Goal: Information Seeking & Learning: Check status

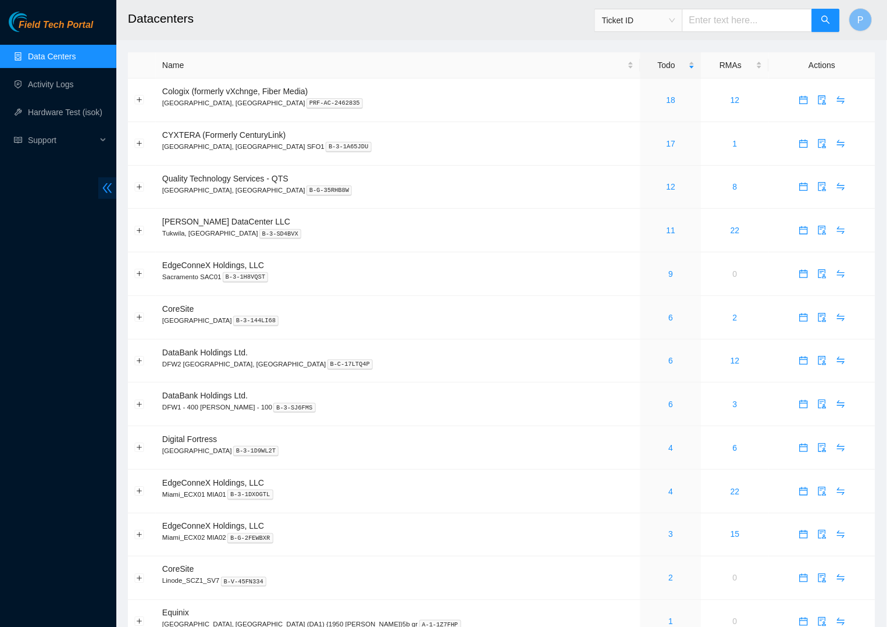
click at [107, 181] on span "double-left" at bounding box center [107, 188] width 18 height 22
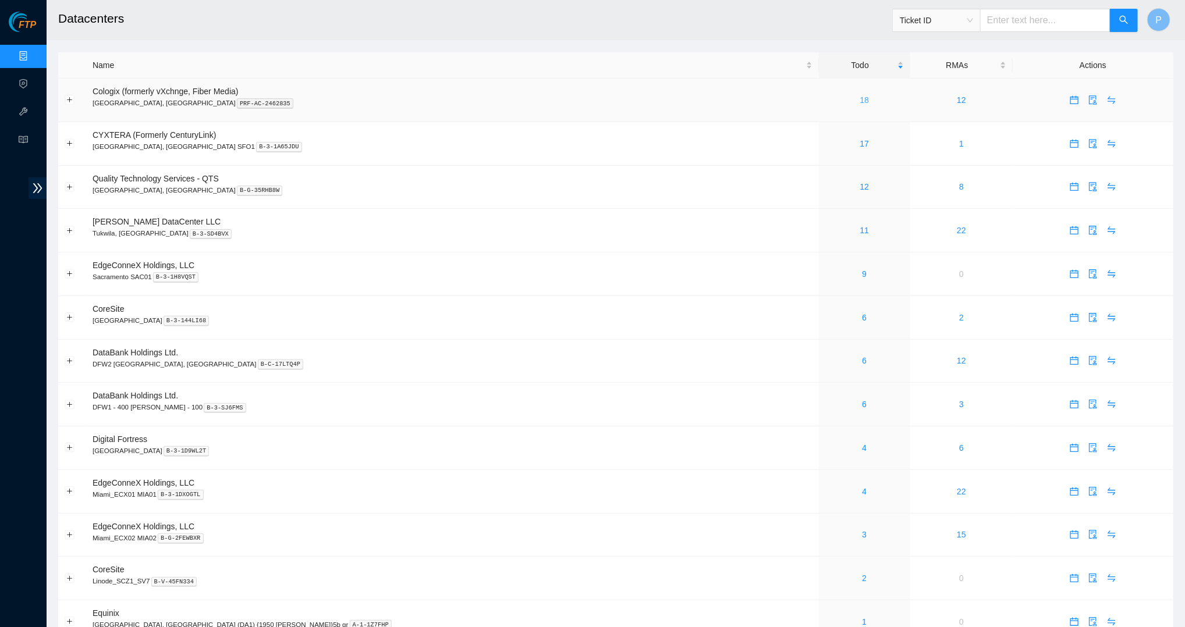
click at [787, 99] on link "18" at bounding box center [864, 99] width 9 height 9
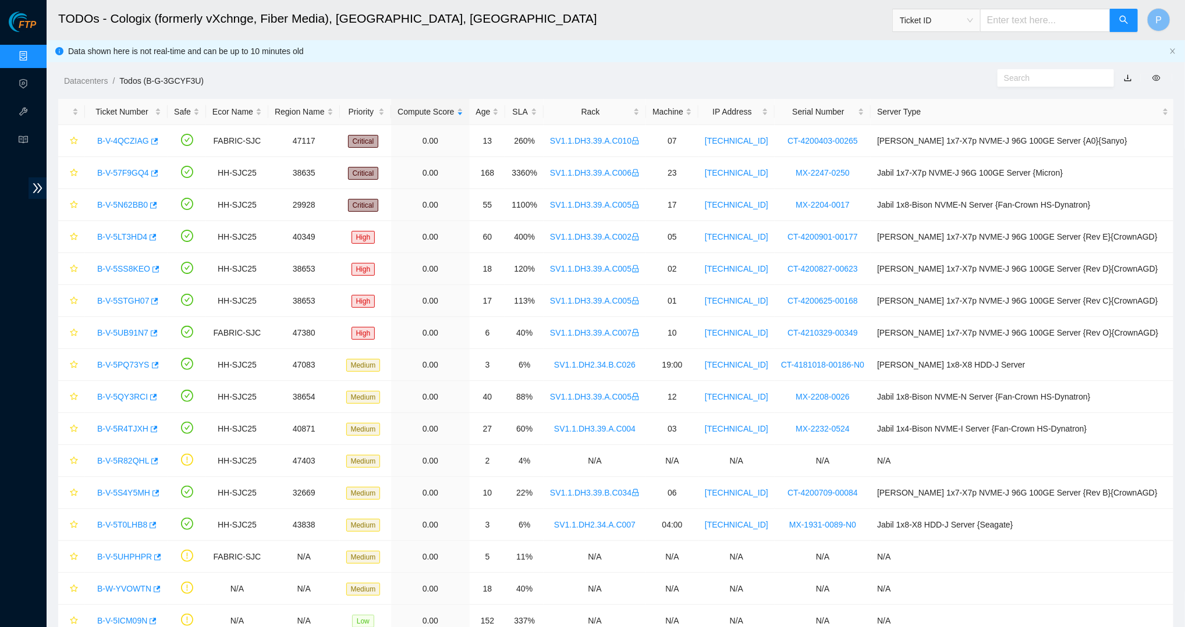
click at [787, 82] on link "button" at bounding box center [1127, 77] width 8 height 9
click at [34, 54] on link "Data Centers" at bounding box center [58, 56] width 48 height 9
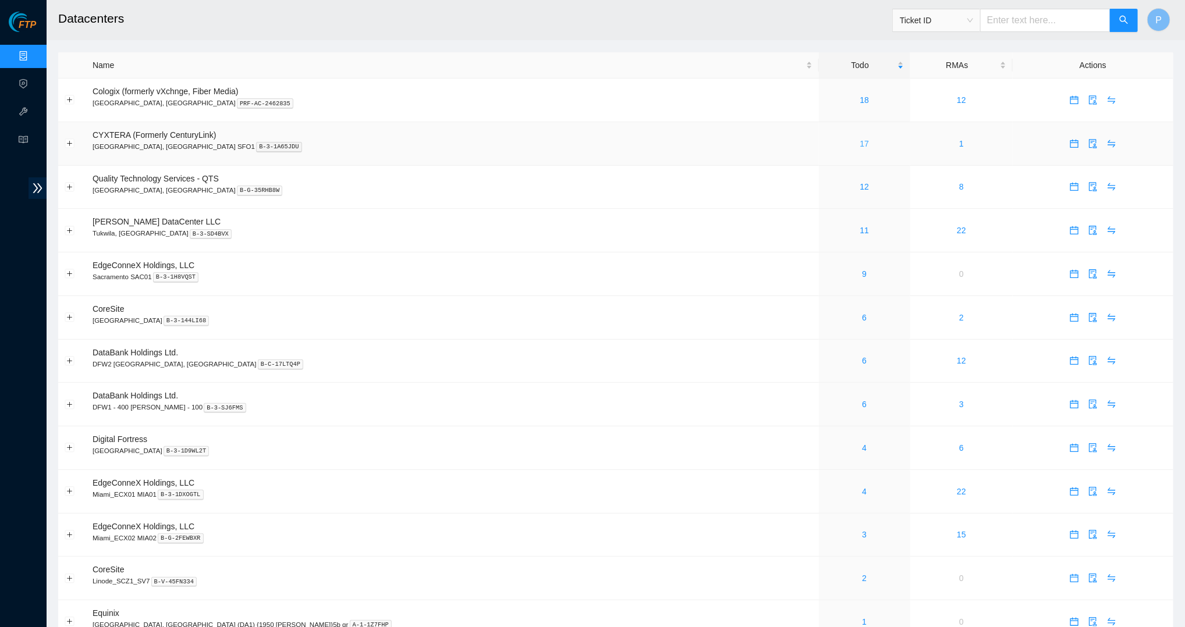
click at [787, 139] on link "17" at bounding box center [864, 143] width 9 height 9
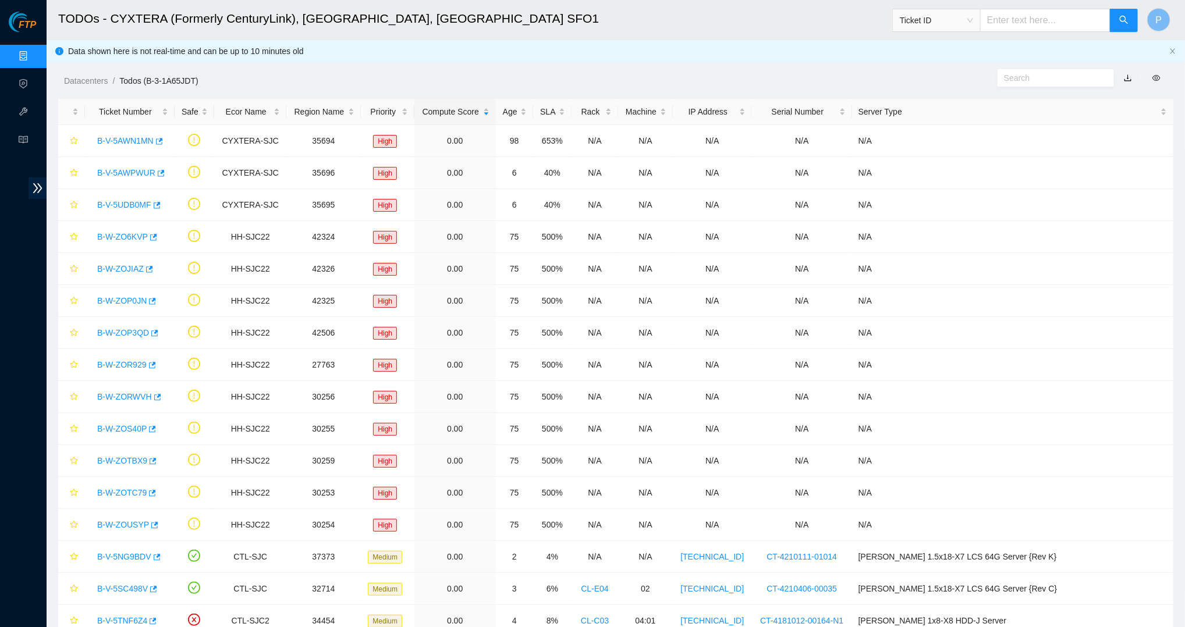
click at [787, 79] on link "button" at bounding box center [1127, 77] width 8 height 9
click at [787, 49] on icon "close" at bounding box center [1172, 51] width 7 height 7
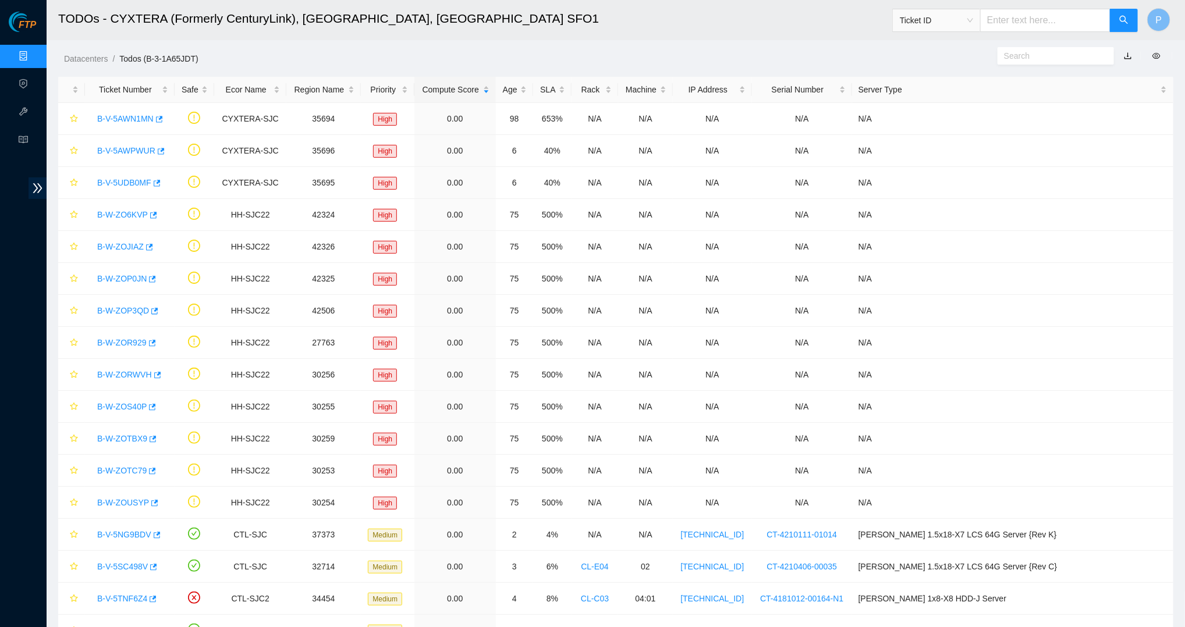
click at [34, 53] on link "Data Centers" at bounding box center [58, 56] width 48 height 9
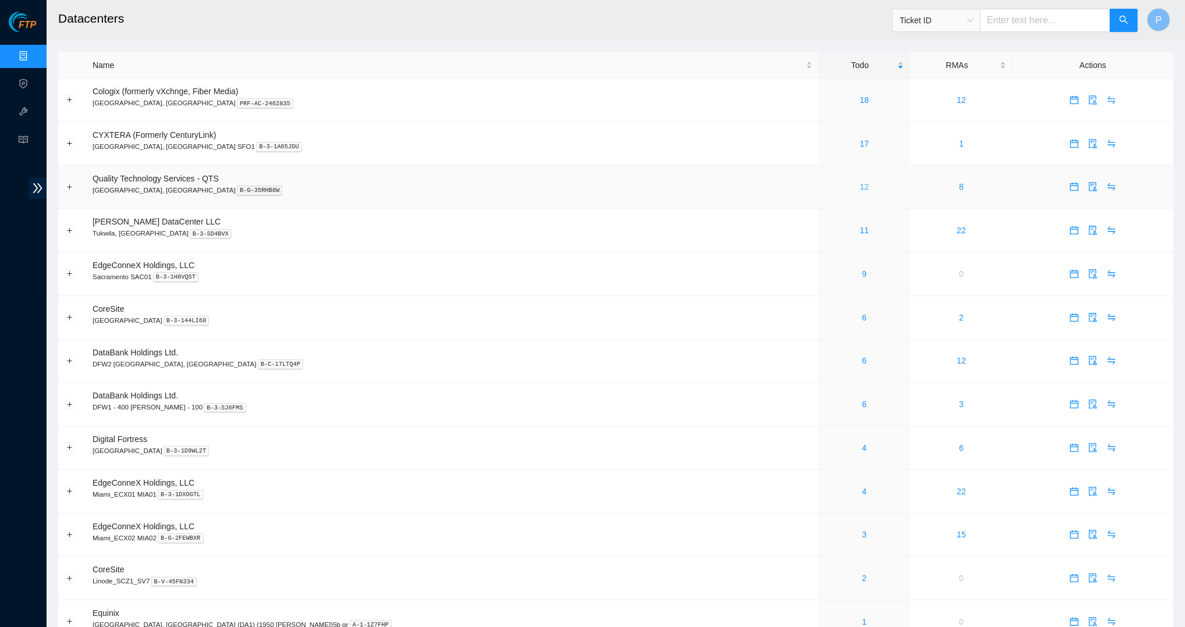
click at [787, 183] on link "12" at bounding box center [864, 186] width 9 height 9
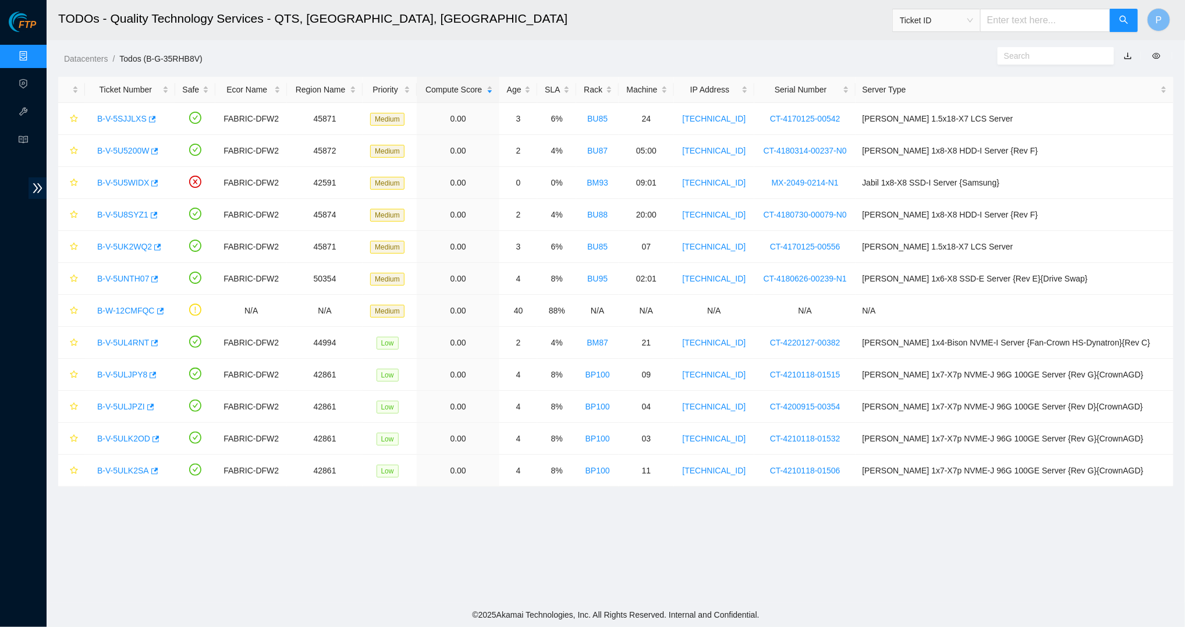
click at [787, 56] on button "button" at bounding box center [1128, 56] width 26 height 19
click at [787, 55] on link "button" at bounding box center [1127, 55] width 8 height 9
click at [35, 52] on link "Data Centers" at bounding box center [58, 56] width 48 height 9
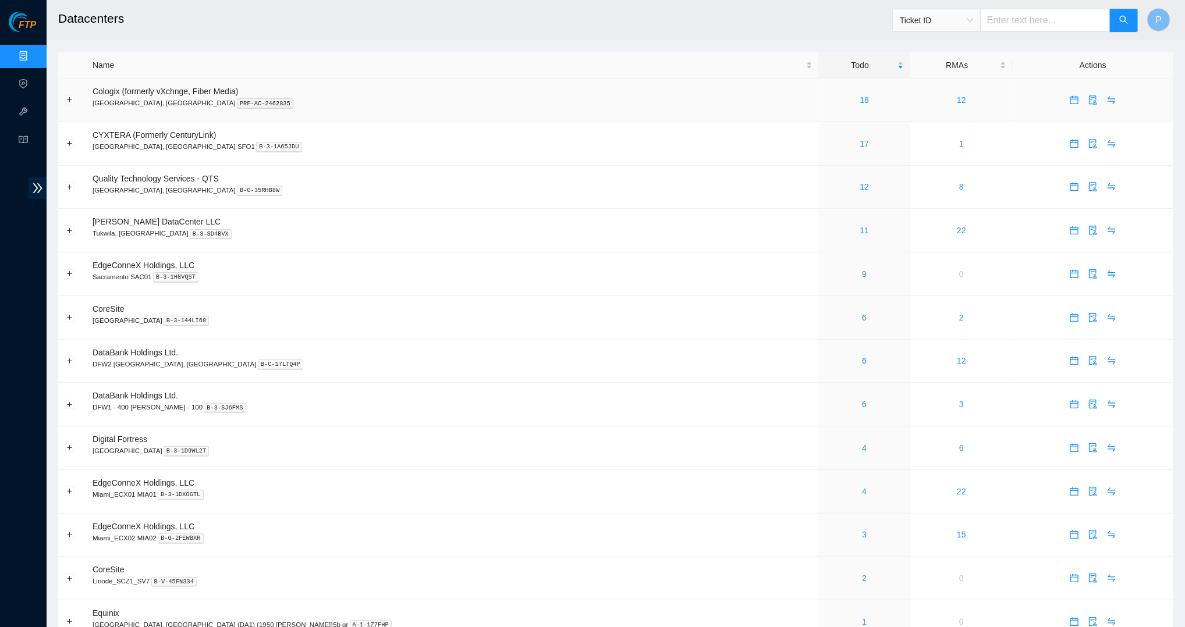
click at [574, 107] on td "Cologix (formerly vXchnge, Fiber Media) [GEOGRAPHIC_DATA], [GEOGRAPHIC_DATA] PR…" at bounding box center [452, 101] width 732 height 44
click at [787, 182] on link "12" at bounding box center [864, 186] width 9 height 9
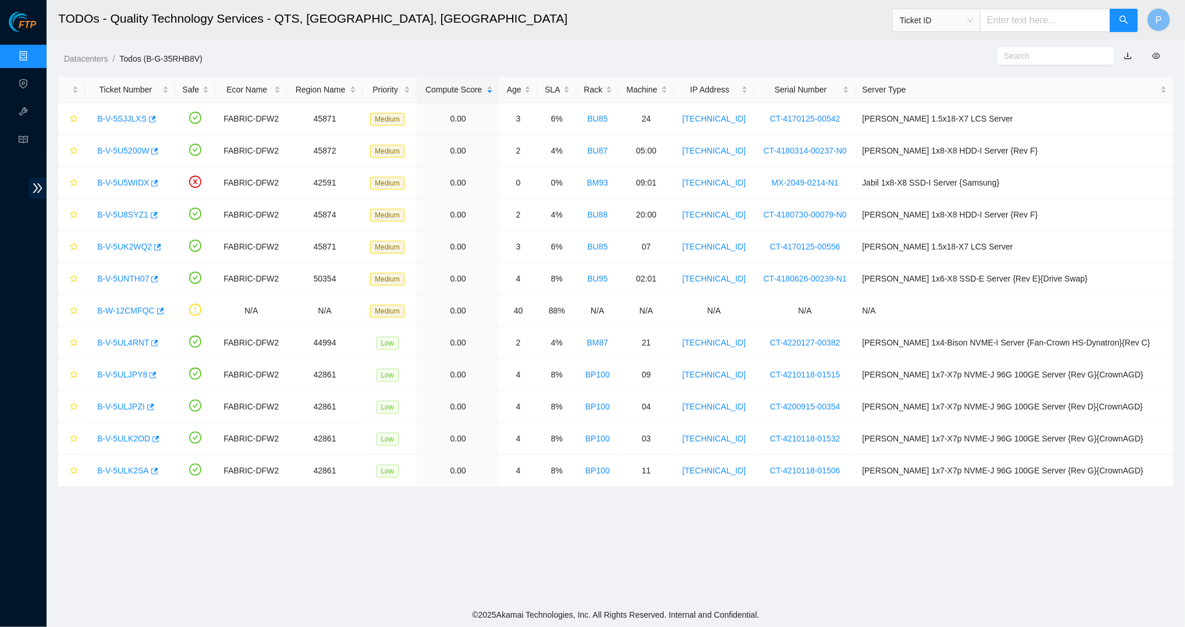
click at [787, 53] on link "button" at bounding box center [1127, 55] width 8 height 9
click at [34, 61] on link "Data Centers" at bounding box center [58, 56] width 48 height 9
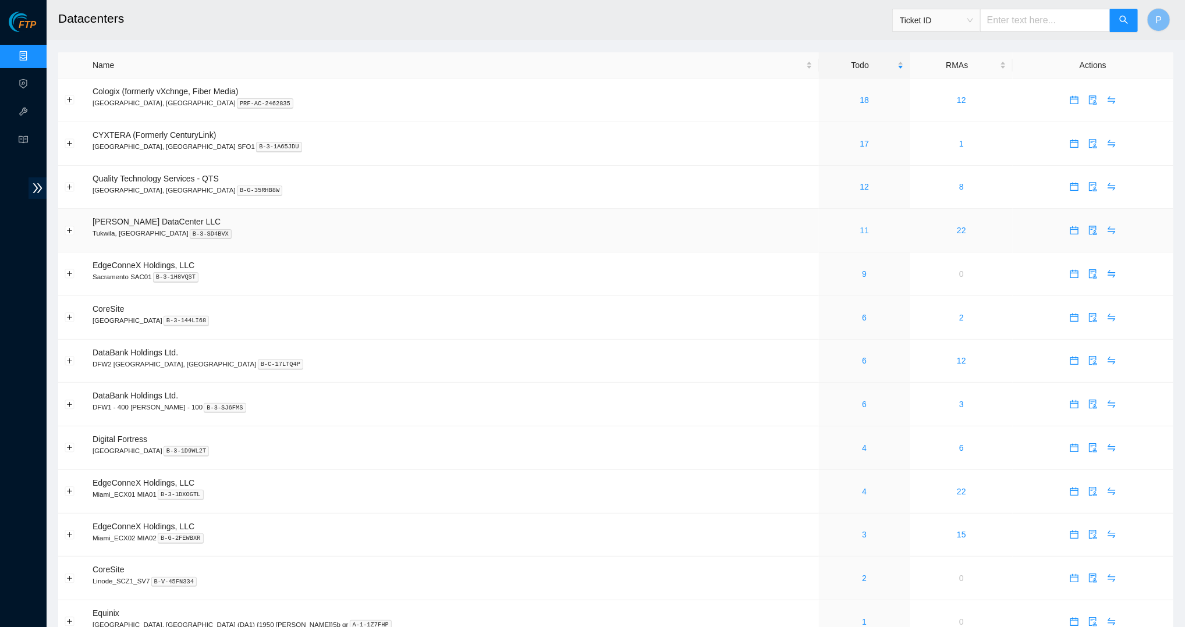
click at [787, 227] on link "11" at bounding box center [864, 230] width 9 height 9
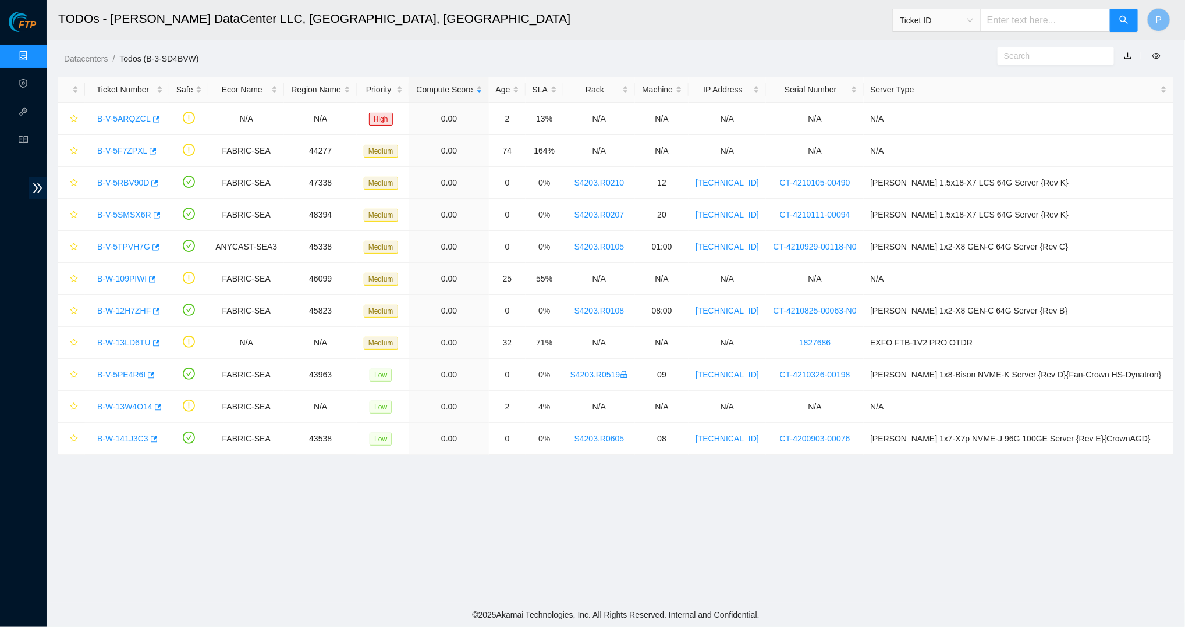
click at [787, 56] on link "button" at bounding box center [1127, 55] width 8 height 9
click at [34, 57] on link "Data Centers" at bounding box center [58, 56] width 48 height 9
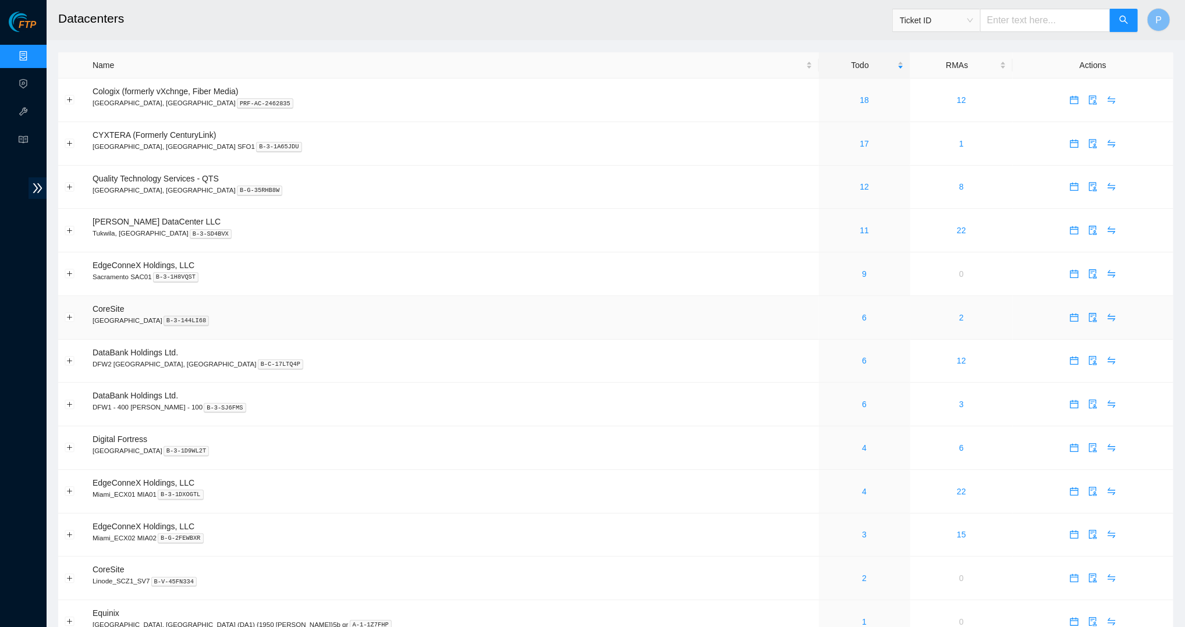
click at [787, 311] on div "6" at bounding box center [864, 317] width 79 height 13
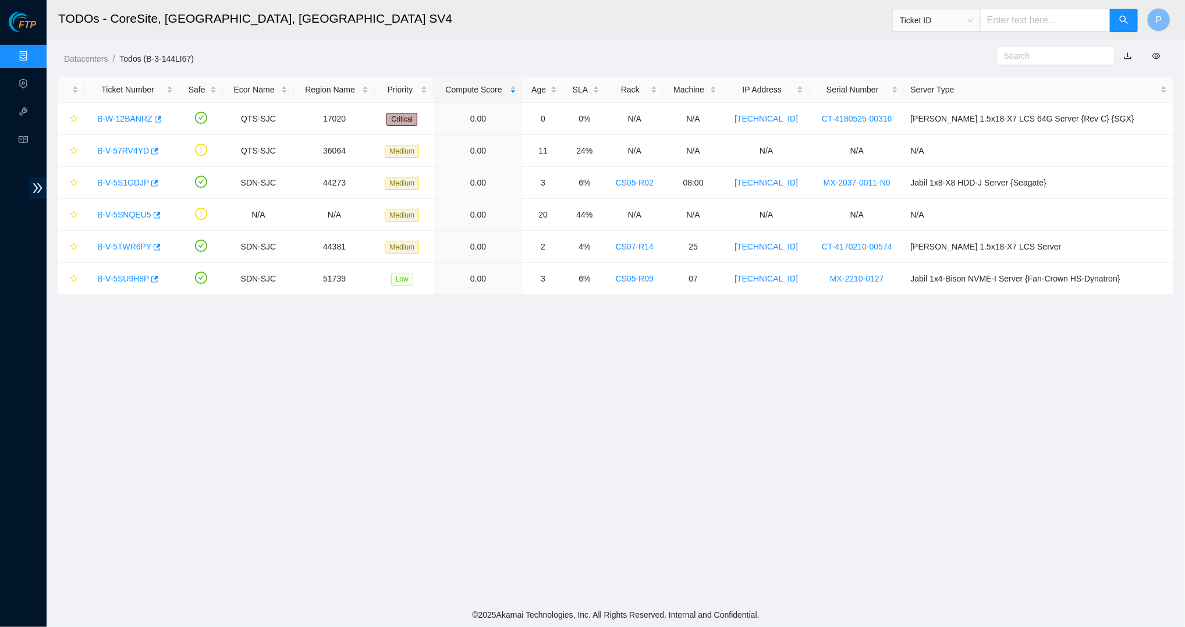
click at [787, 54] on link "button" at bounding box center [1127, 55] width 8 height 9
click at [34, 55] on link "Data Centers" at bounding box center [58, 56] width 48 height 9
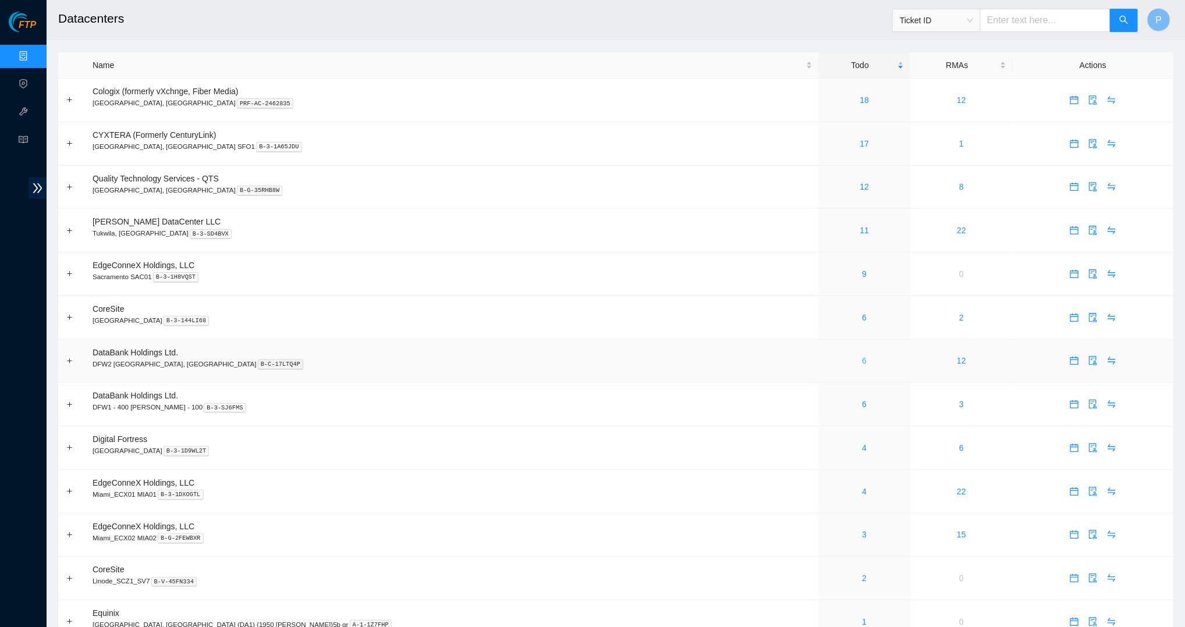
click at [787, 357] on link "6" at bounding box center [864, 360] width 5 height 9
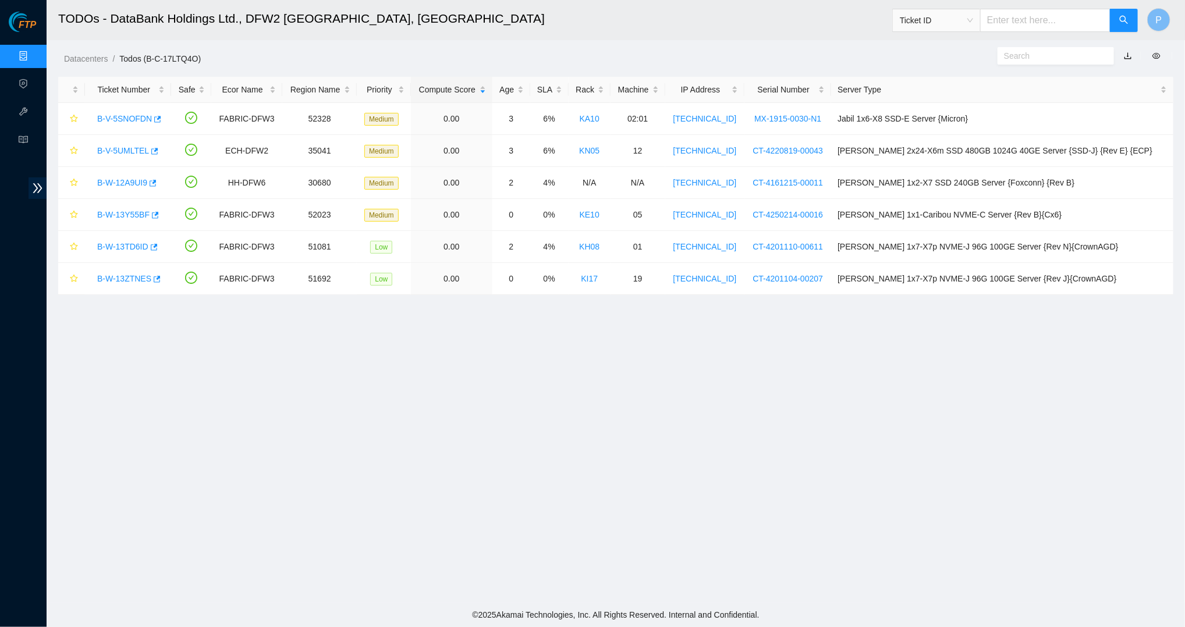
click at [787, 53] on link "button" at bounding box center [1127, 55] width 8 height 9
click at [34, 52] on link "Data Centers" at bounding box center [58, 56] width 48 height 9
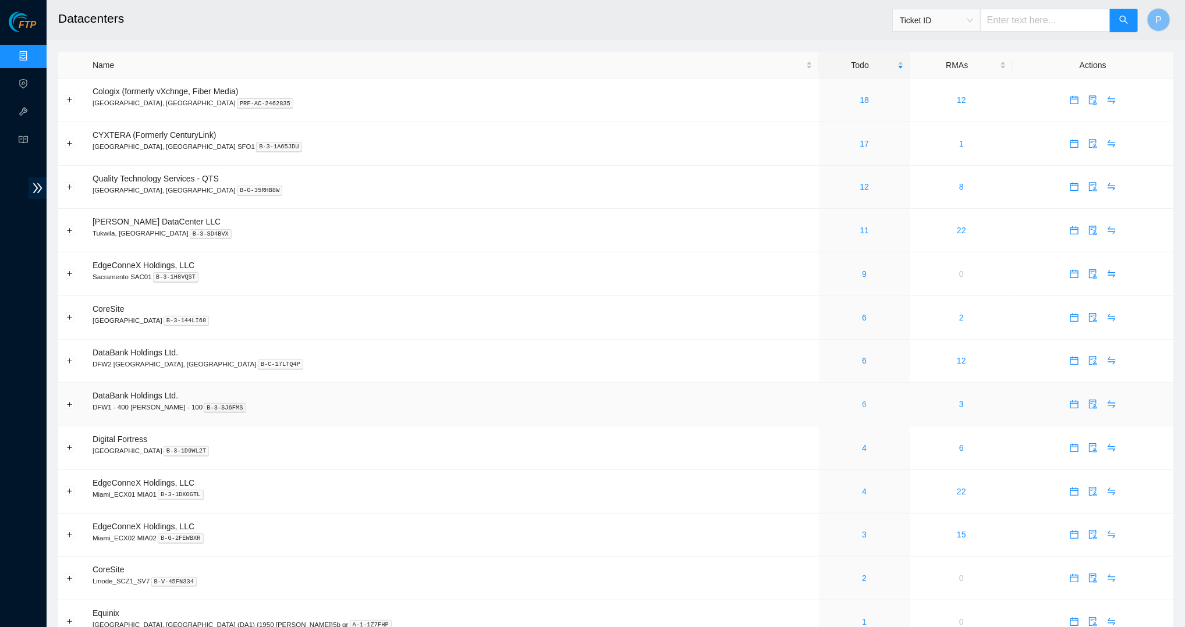
click at [787, 400] on link "6" at bounding box center [864, 404] width 5 height 9
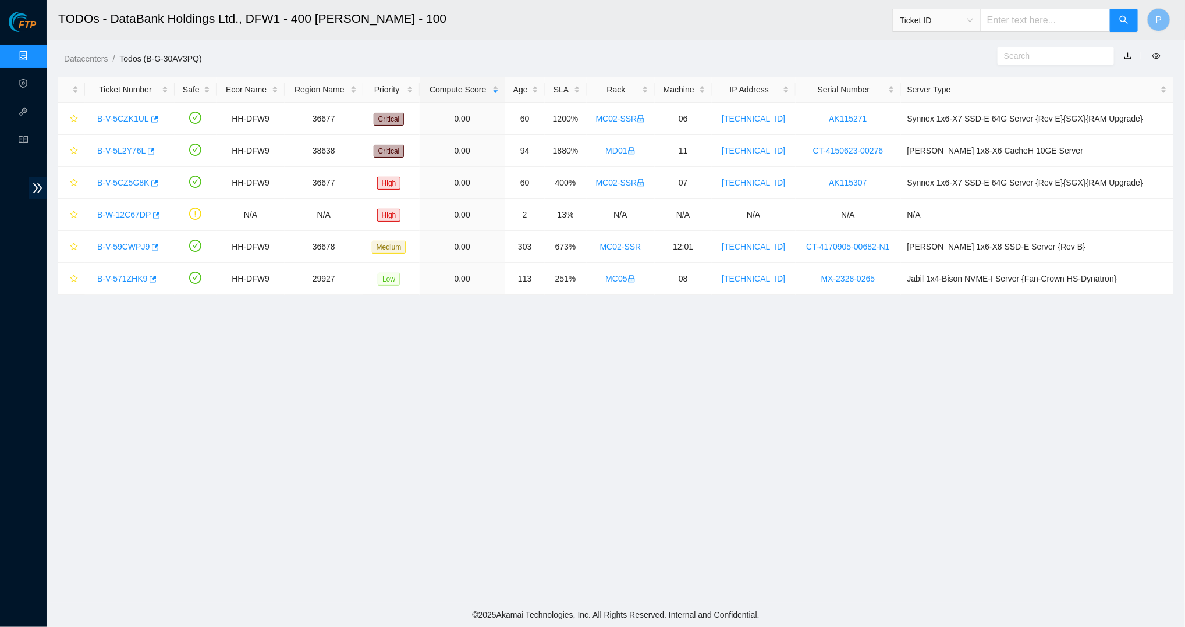
click at [787, 55] on link "button" at bounding box center [1127, 55] width 8 height 9
click at [34, 56] on link "Data Centers" at bounding box center [58, 56] width 48 height 9
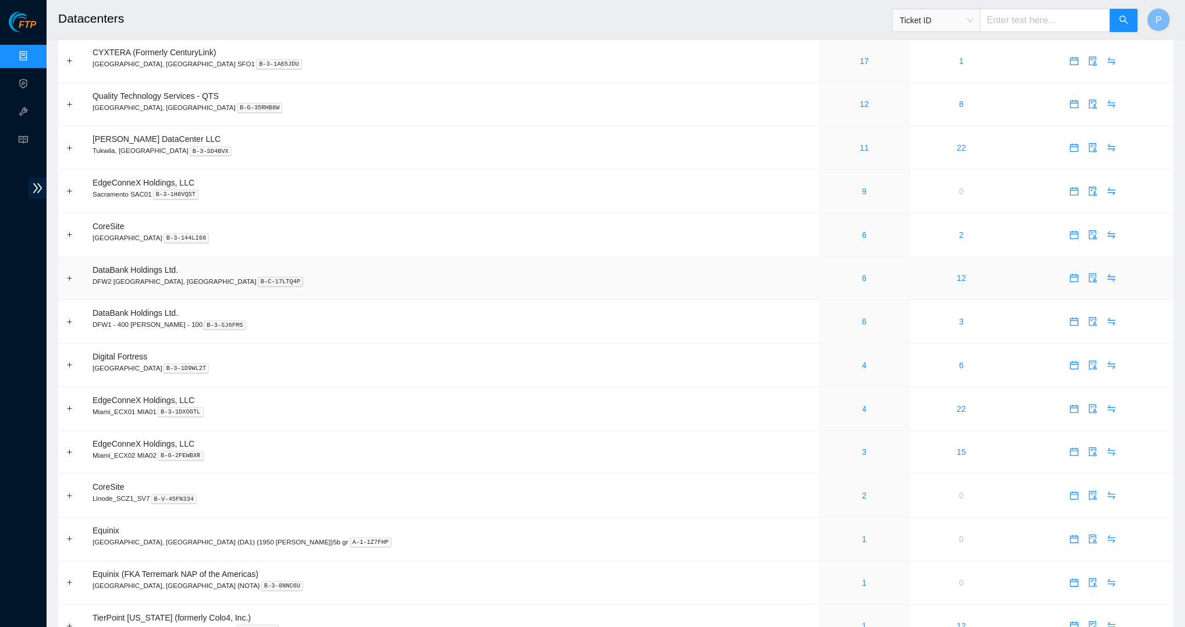
scroll to position [87, 0]
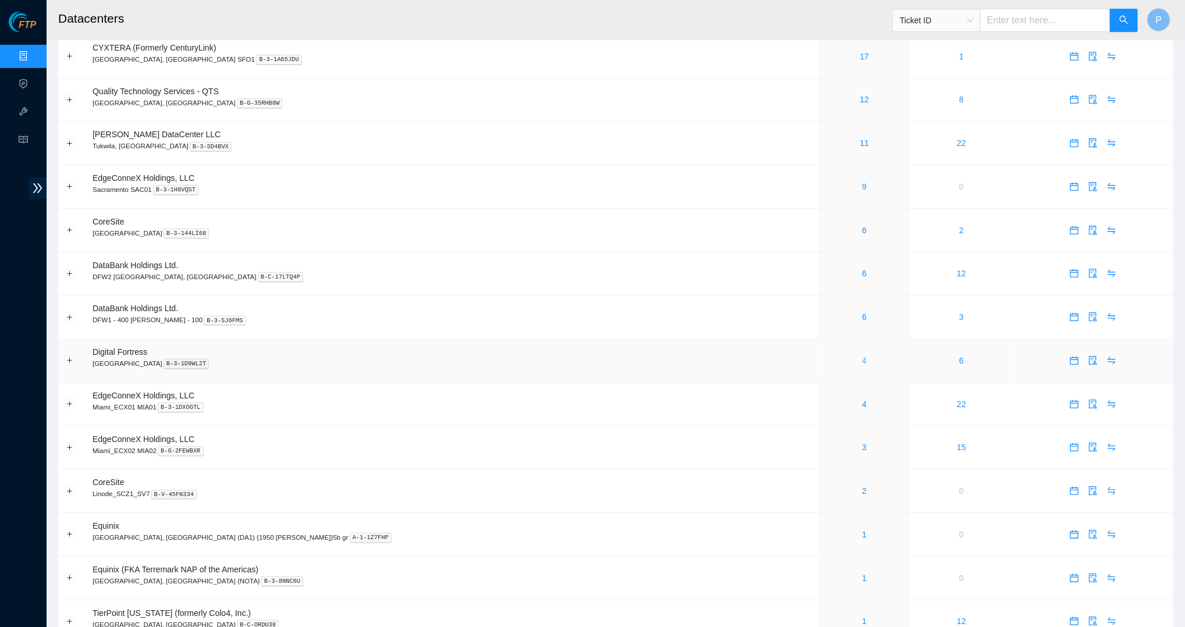
click at [787, 356] on link "4" at bounding box center [864, 360] width 5 height 9
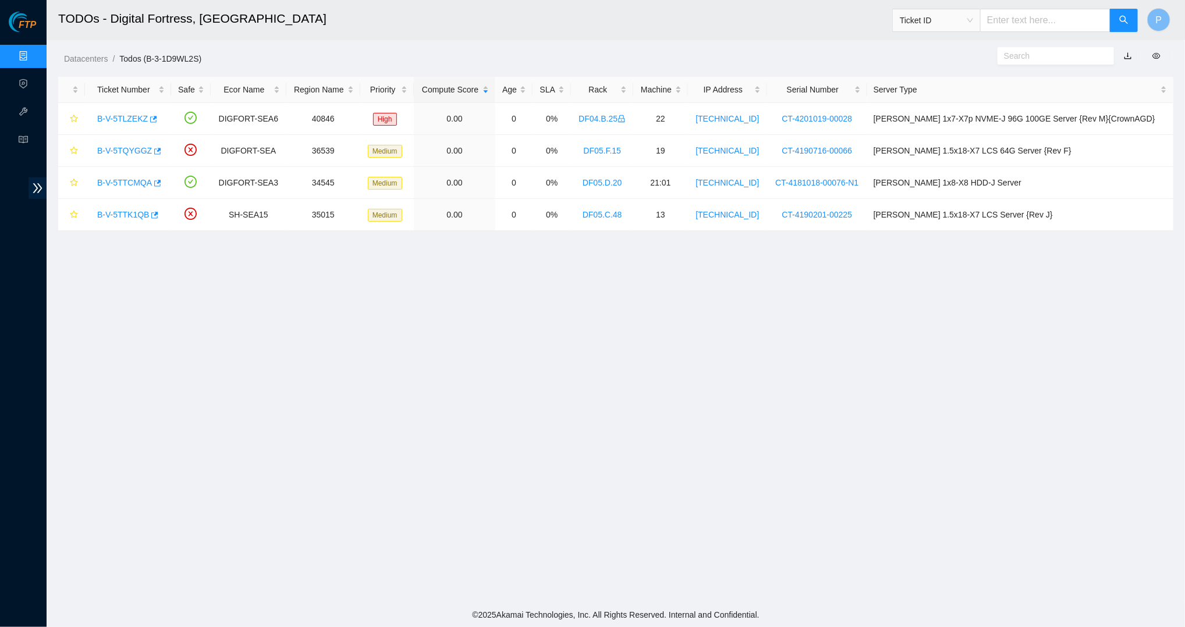
click at [787, 54] on link "button" at bounding box center [1127, 55] width 8 height 9
click at [34, 58] on link "Data Centers" at bounding box center [58, 56] width 48 height 9
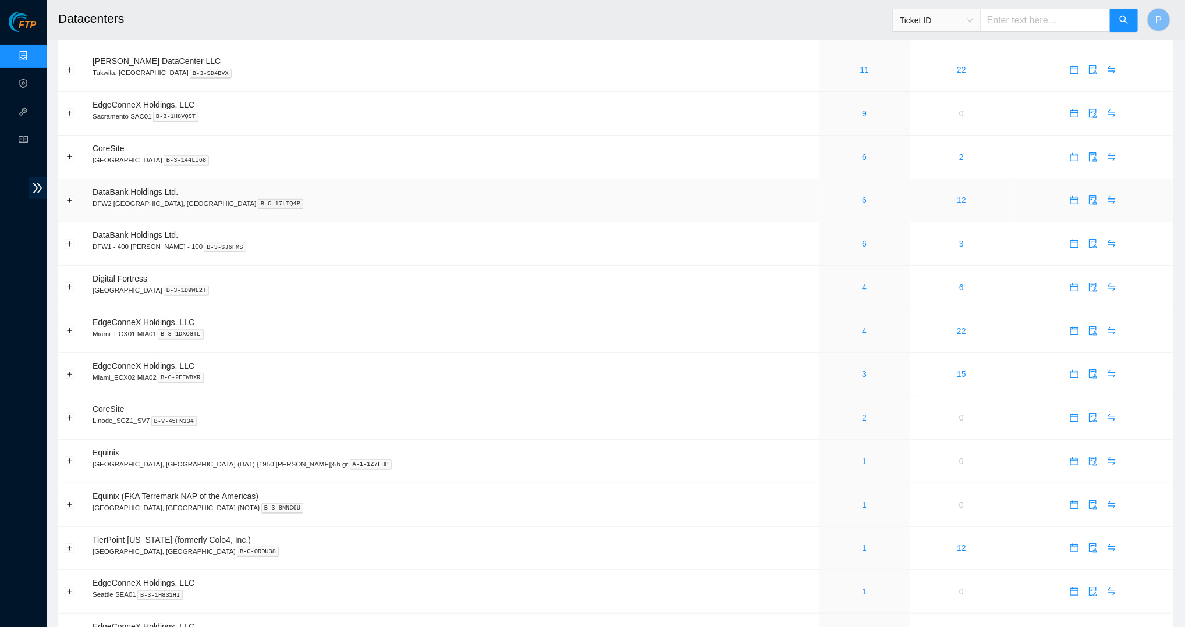
scroll to position [169, 0]
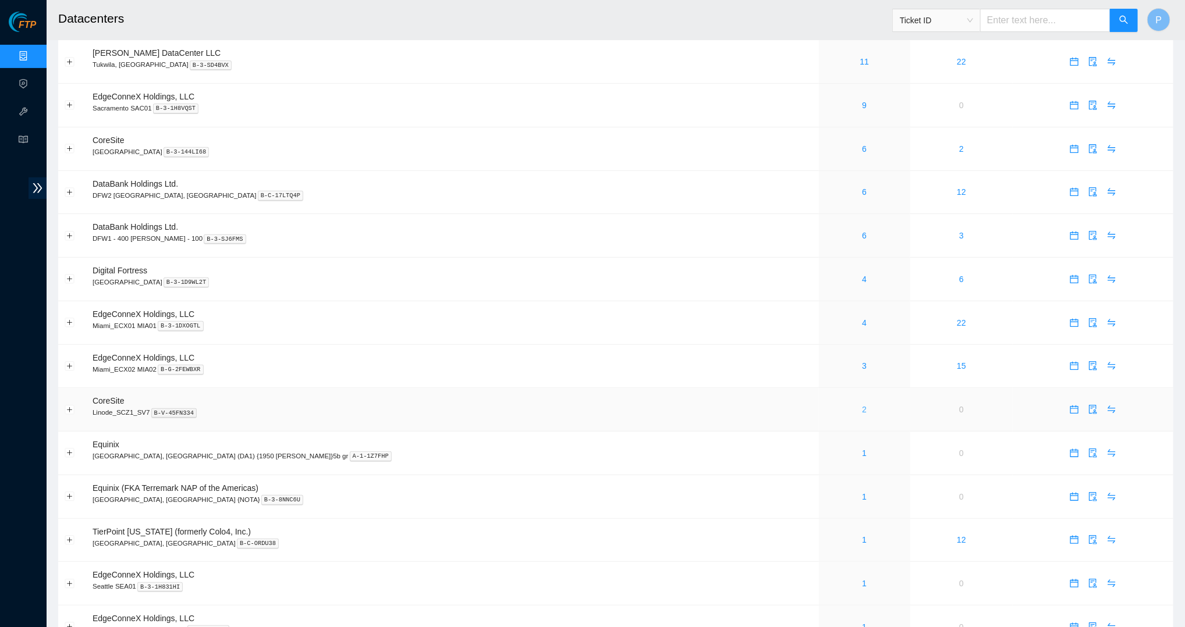
click at [787, 405] on link "2" at bounding box center [864, 409] width 5 height 9
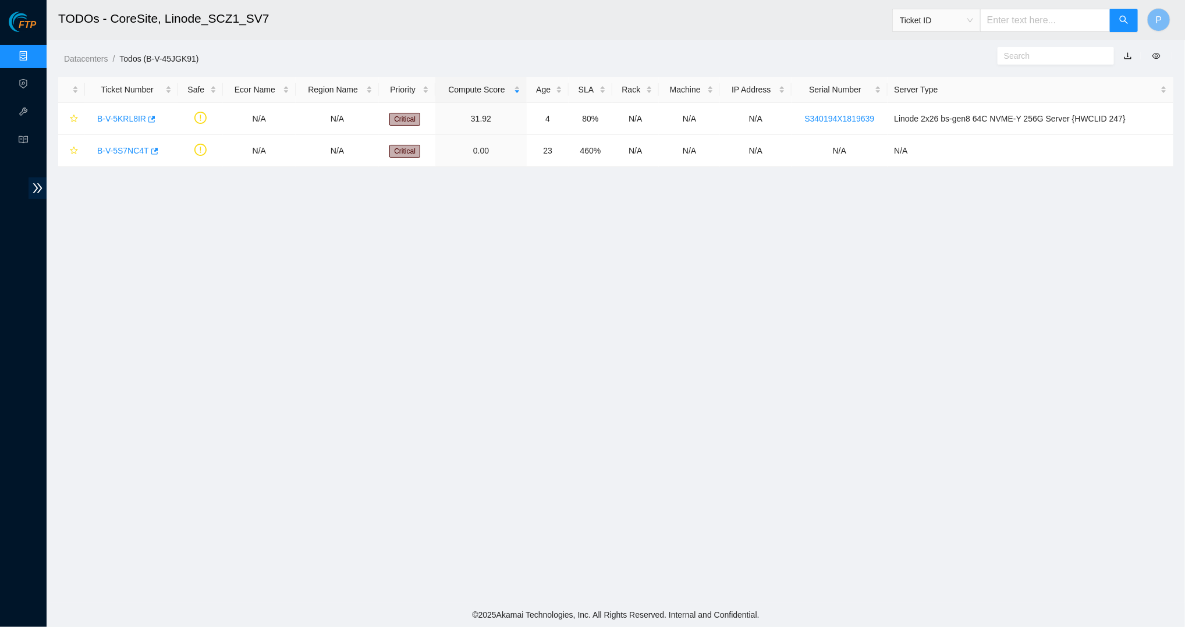
click at [787, 56] on link "button" at bounding box center [1127, 55] width 8 height 9
click at [34, 53] on link "Data Centers" at bounding box center [58, 56] width 48 height 9
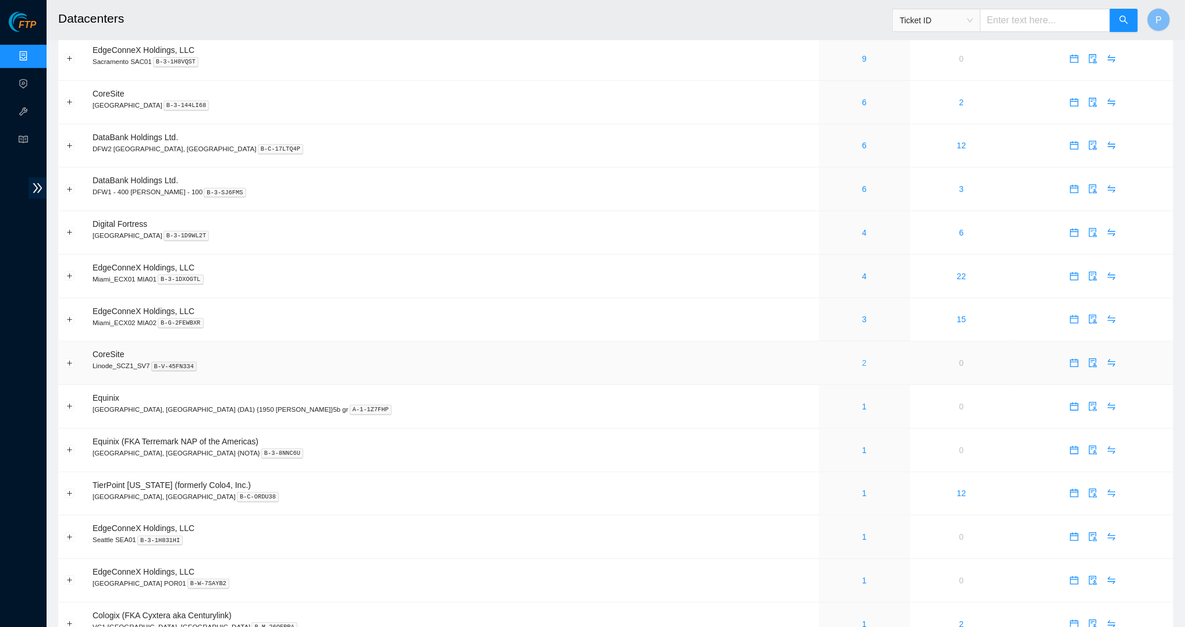
scroll to position [216, 0]
click at [787, 401] on link "1" at bounding box center [864, 405] width 5 height 9
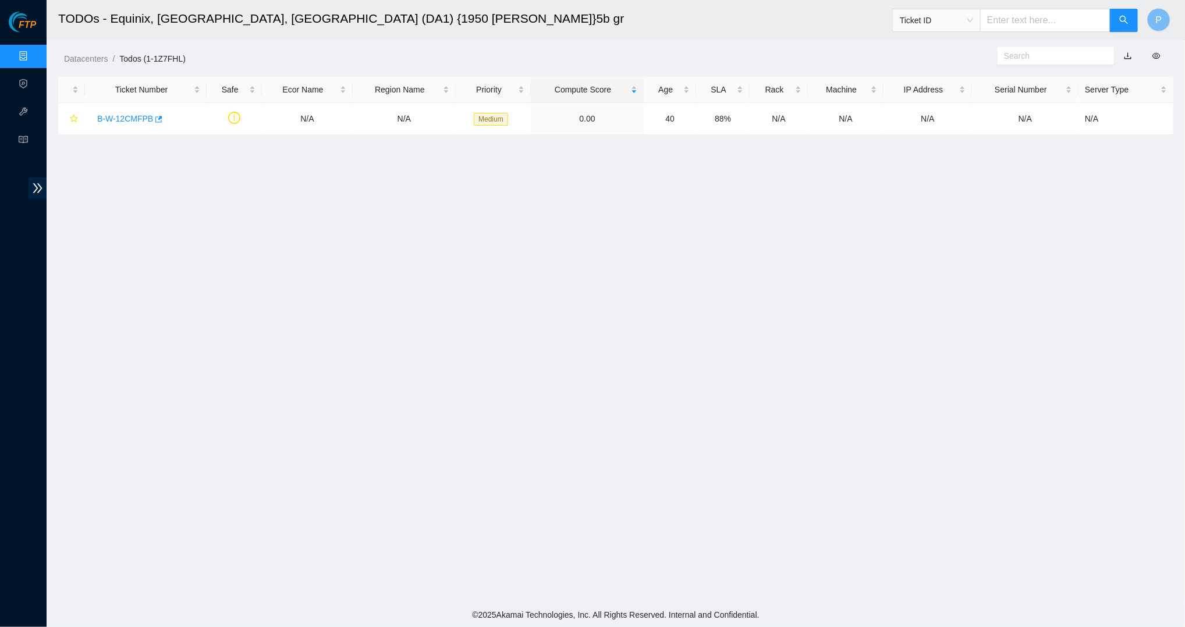
click at [787, 56] on link "button" at bounding box center [1127, 55] width 8 height 9
click at [34, 52] on link "Data Centers" at bounding box center [58, 56] width 48 height 9
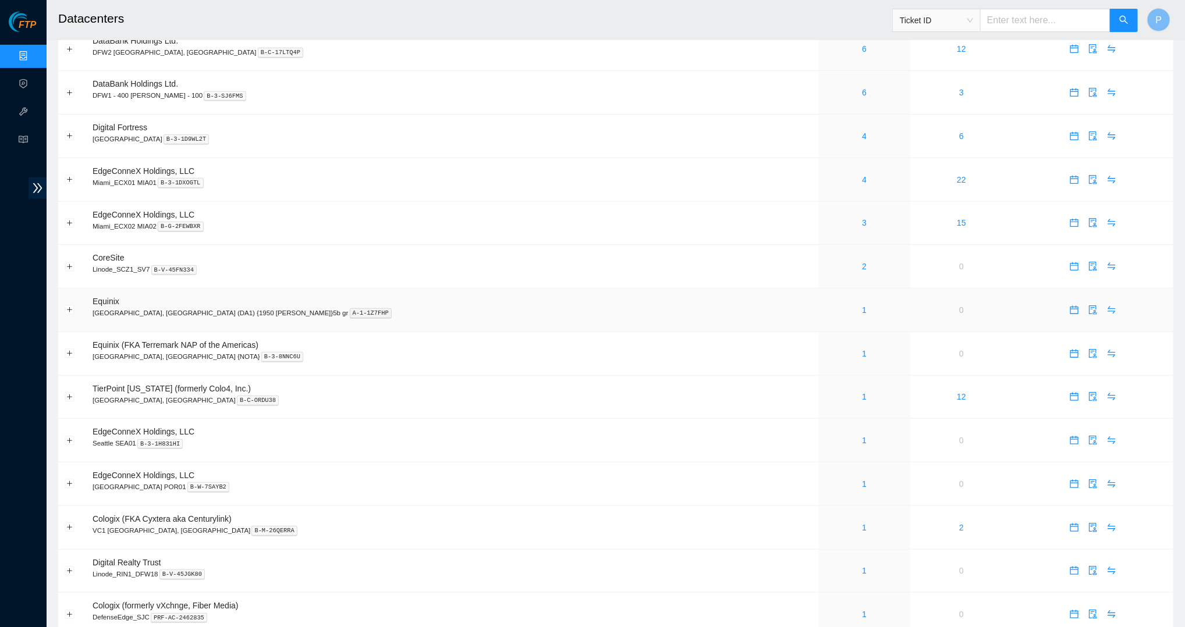
scroll to position [321, 0]
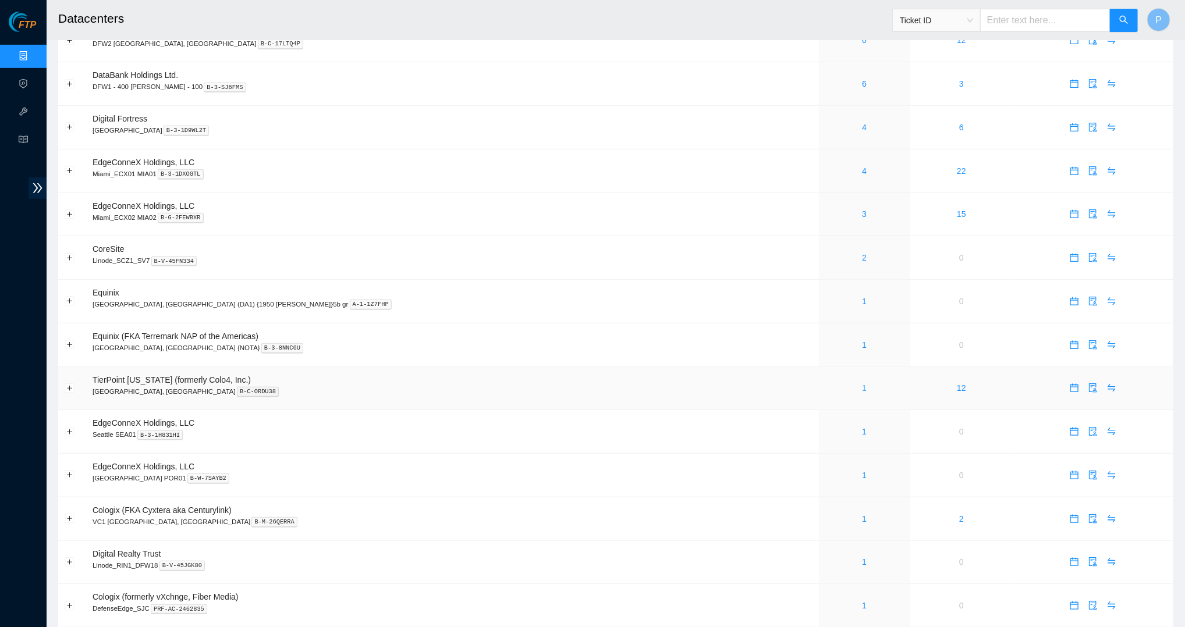
click at [787, 383] on link "1" at bounding box center [864, 387] width 5 height 9
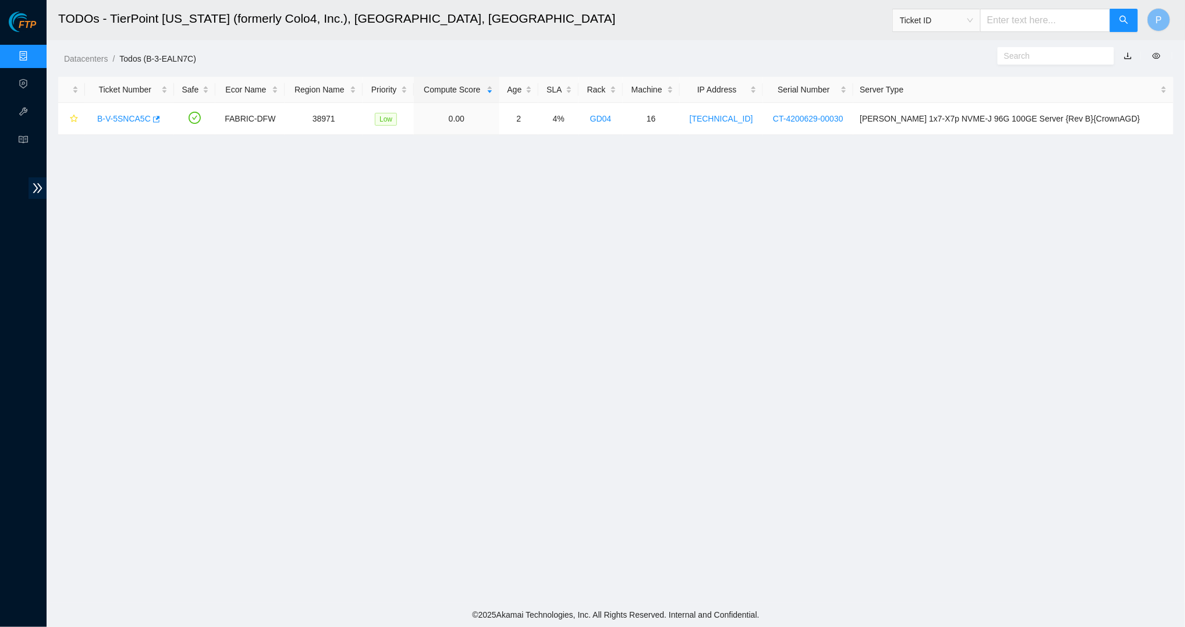
click at [787, 56] on link "button" at bounding box center [1127, 55] width 8 height 9
click at [34, 59] on link "Data Centers" at bounding box center [58, 56] width 48 height 9
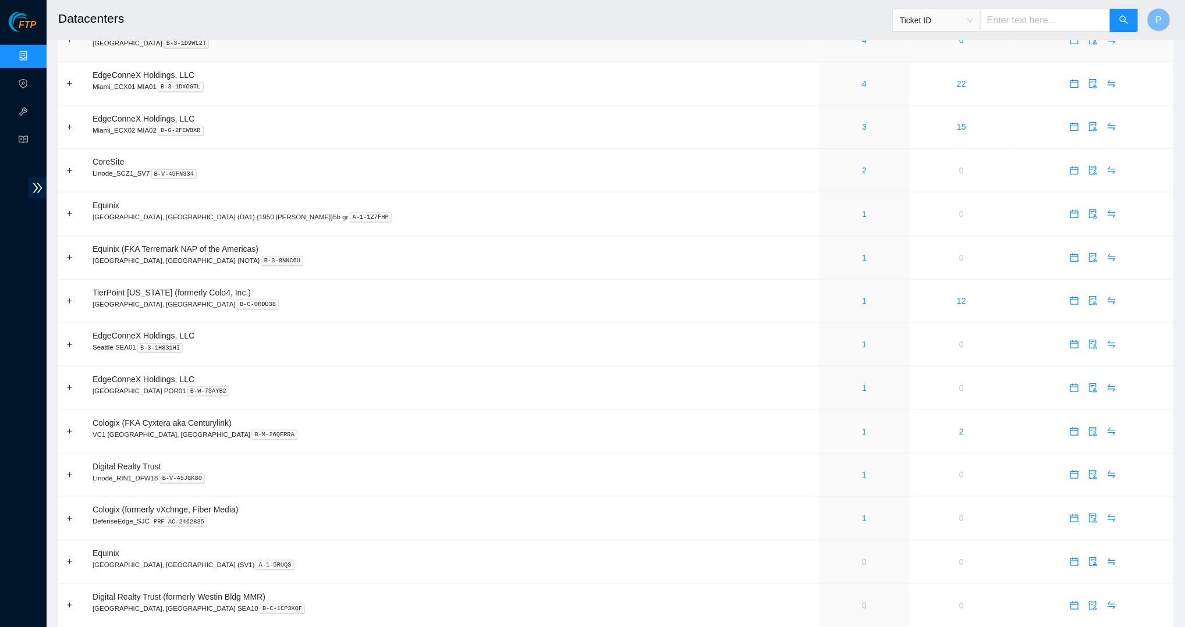
scroll to position [421, 0]
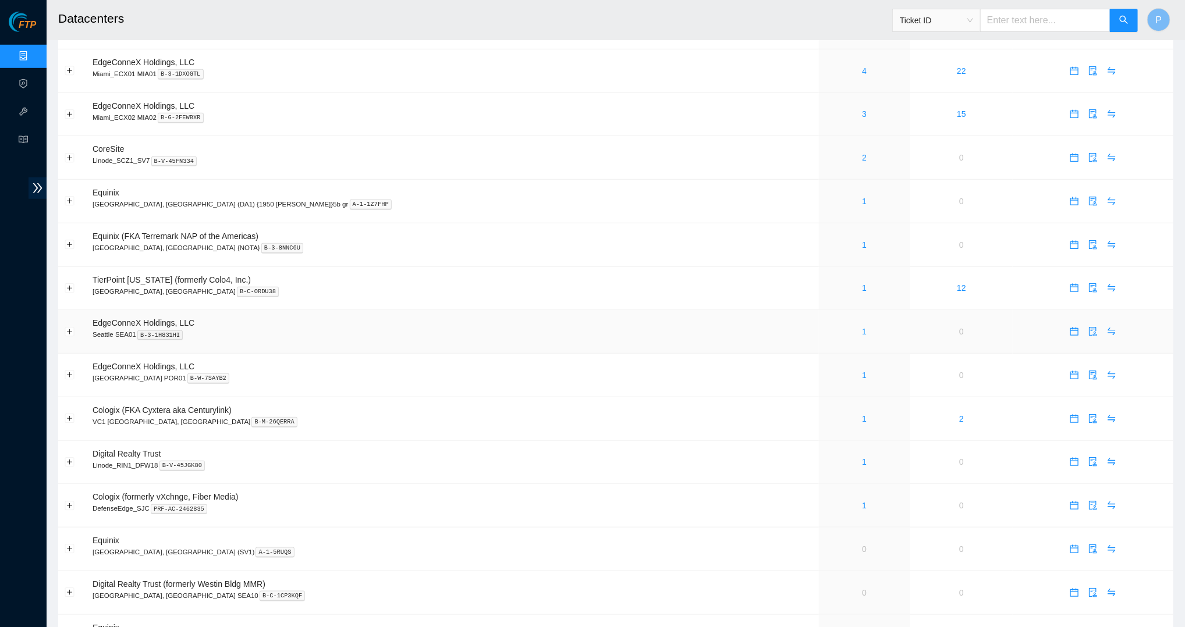
click at [787, 327] on link "1" at bounding box center [864, 331] width 5 height 9
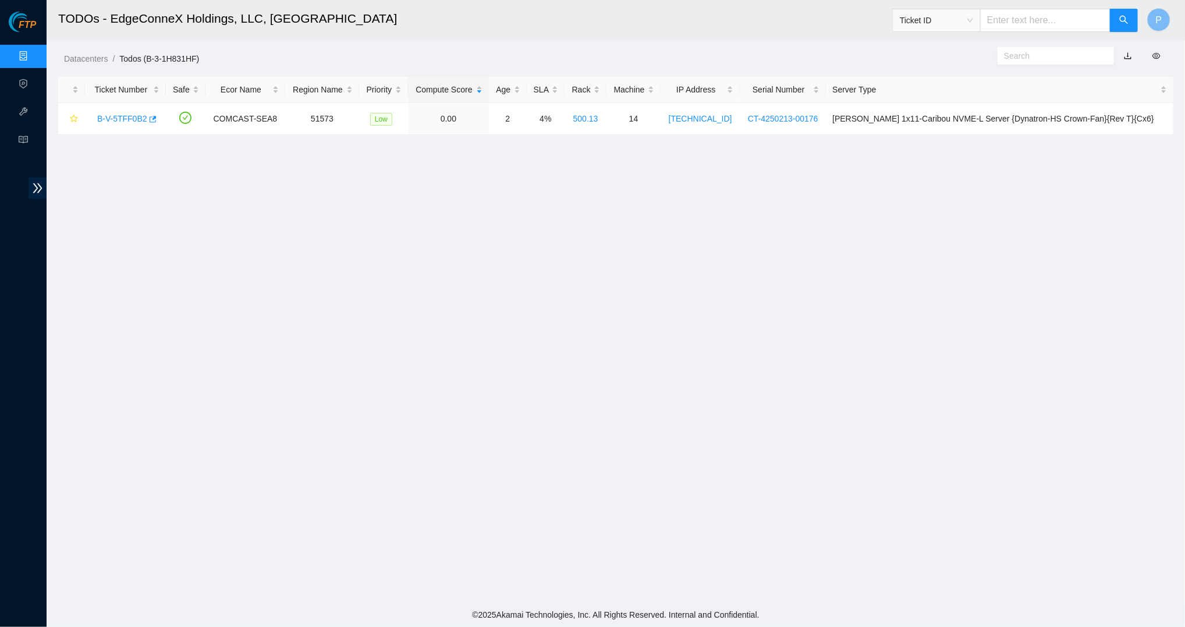
click at [787, 55] on link "button" at bounding box center [1127, 55] width 8 height 9
click at [34, 55] on link "Data Centers" at bounding box center [58, 56] width 48 height 9
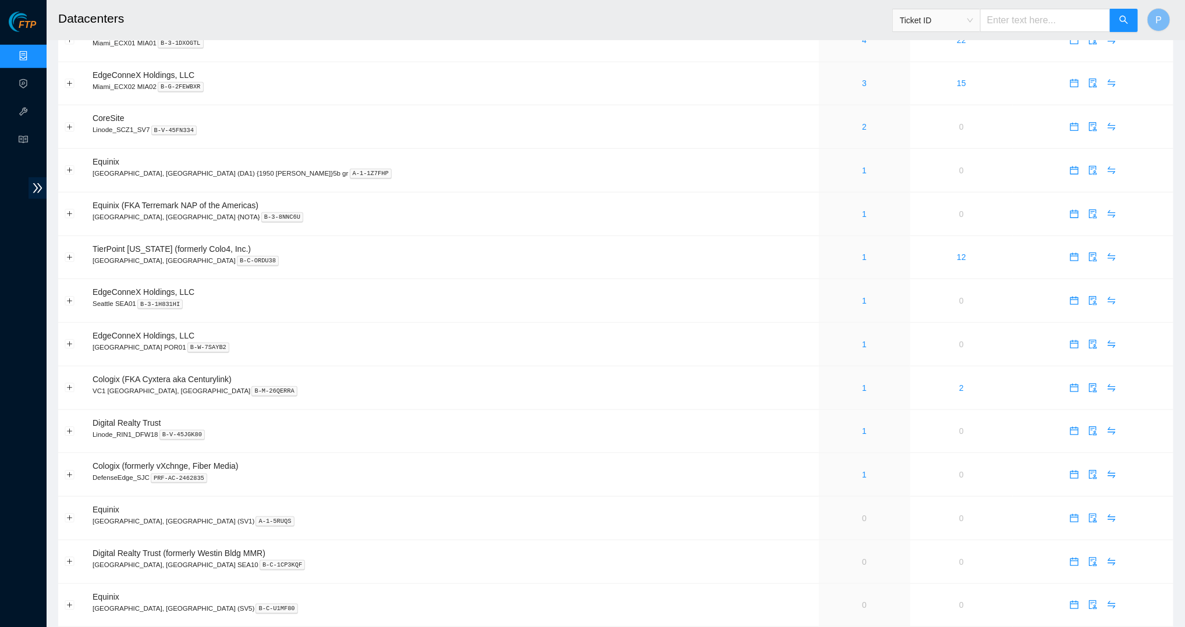
scroll to position [457, 0]
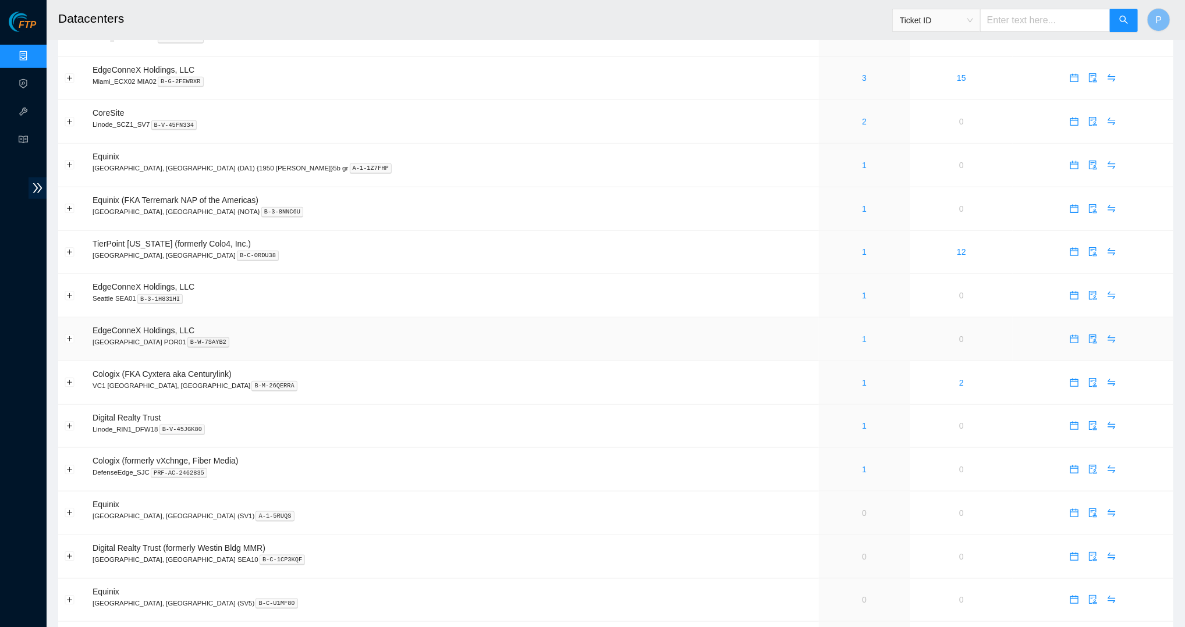
click at [787, 335] on link "1" at bounding box center [864, 339] width 5 height 9
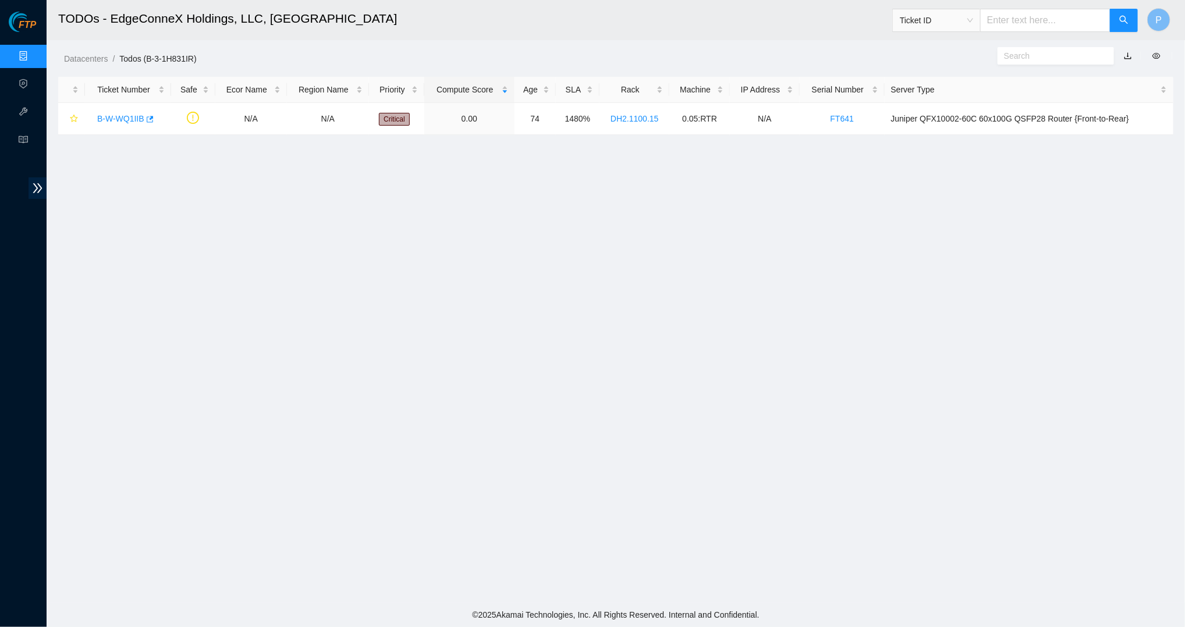
click at [787, 52] on link "button" at bounding box center [1127, 55] width 8 height 9
click at [34, 59] on link "Data Centers" at bounding box center [58, 56] width 48 height 9
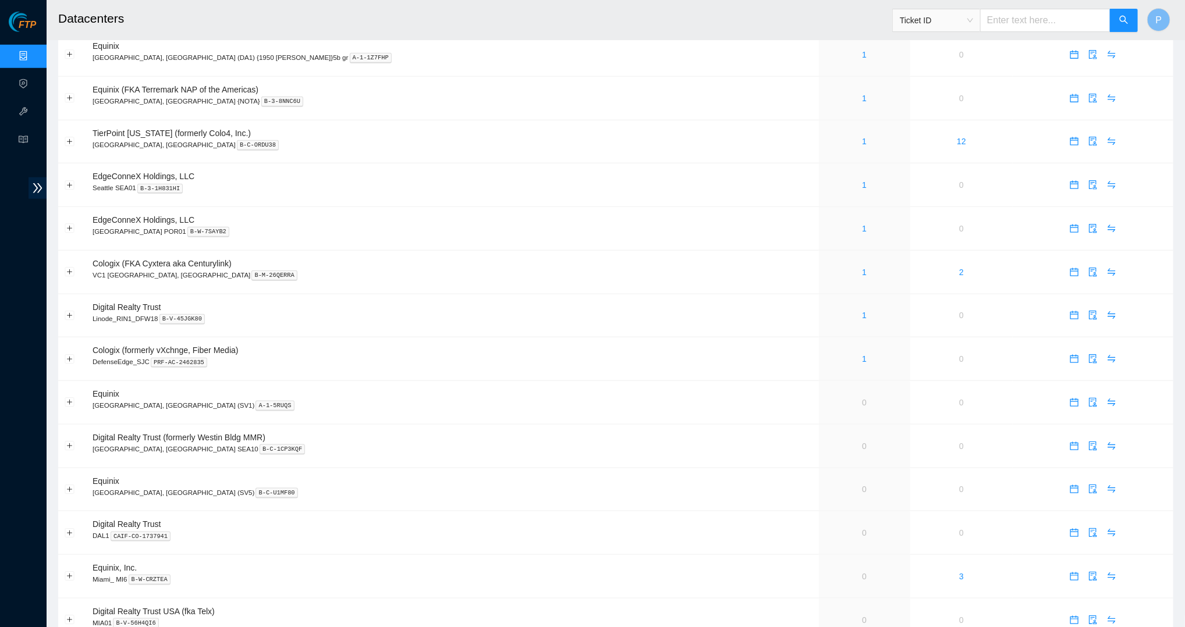
scroll to position [568, 0]
click at [787, 267] on link "1" at bounding box center [864, 271] width 5 height 9
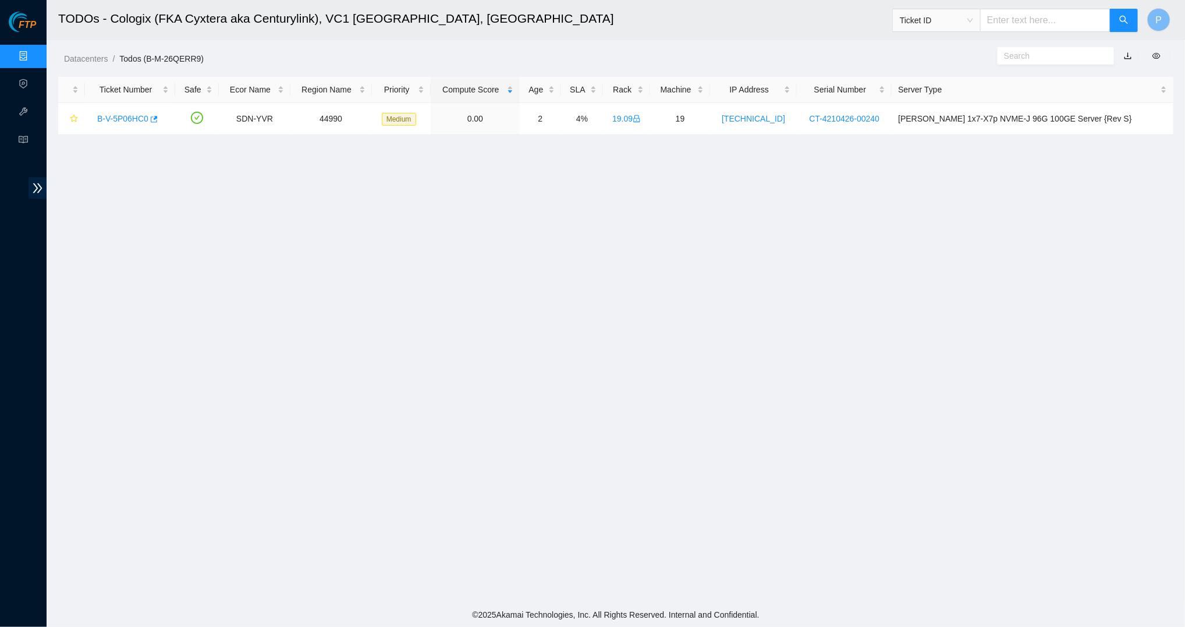
click at [787, 52] on link "button" at bounding box center [1127, 55] width 8 height 9
click at [34, 52] on link "Data Centers" at bounding box center [58, 56] width 48 height 9
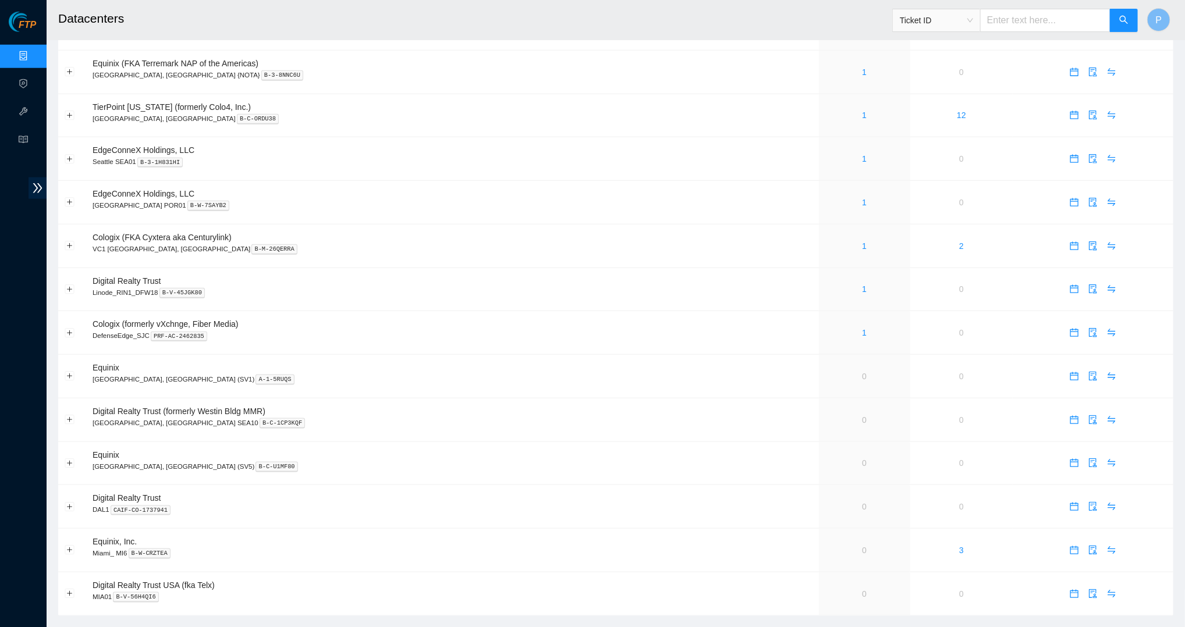
scroll to position [596, 0]
click at [787, 282] on link "1" at bounding box center [864, 286] width 5 height 9
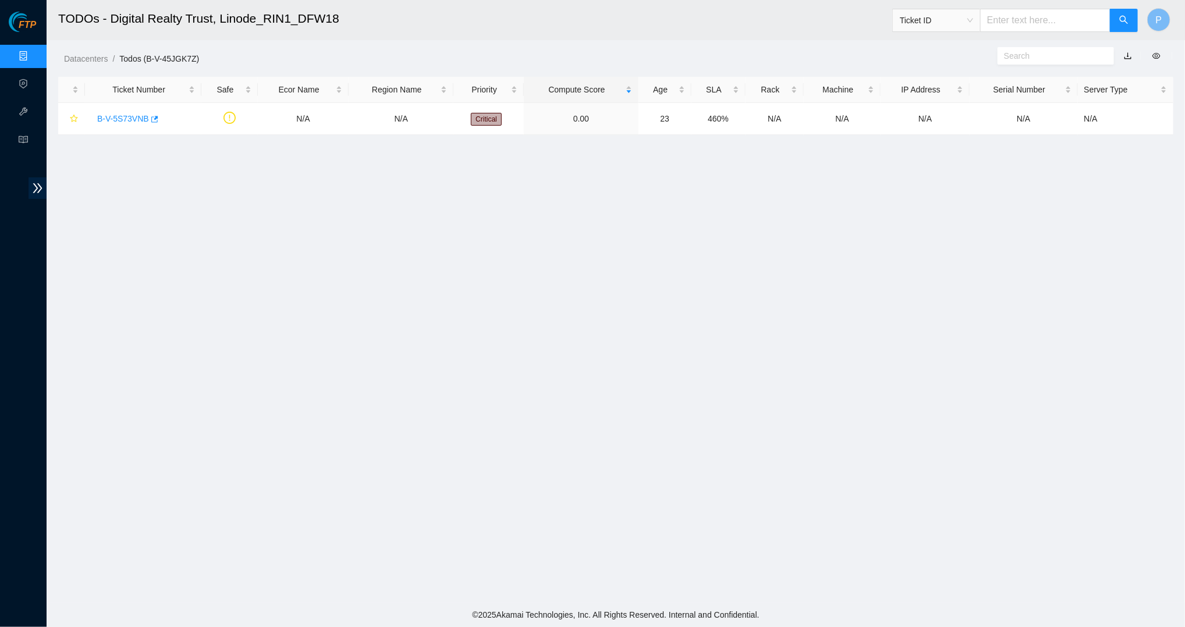
click at [787, 58] on link "button" at bounding box center [1127, 55] width 8 height 9
click at [34, 52] on link "Data Centers" at bounding box center [58, 56] width 48 height 9
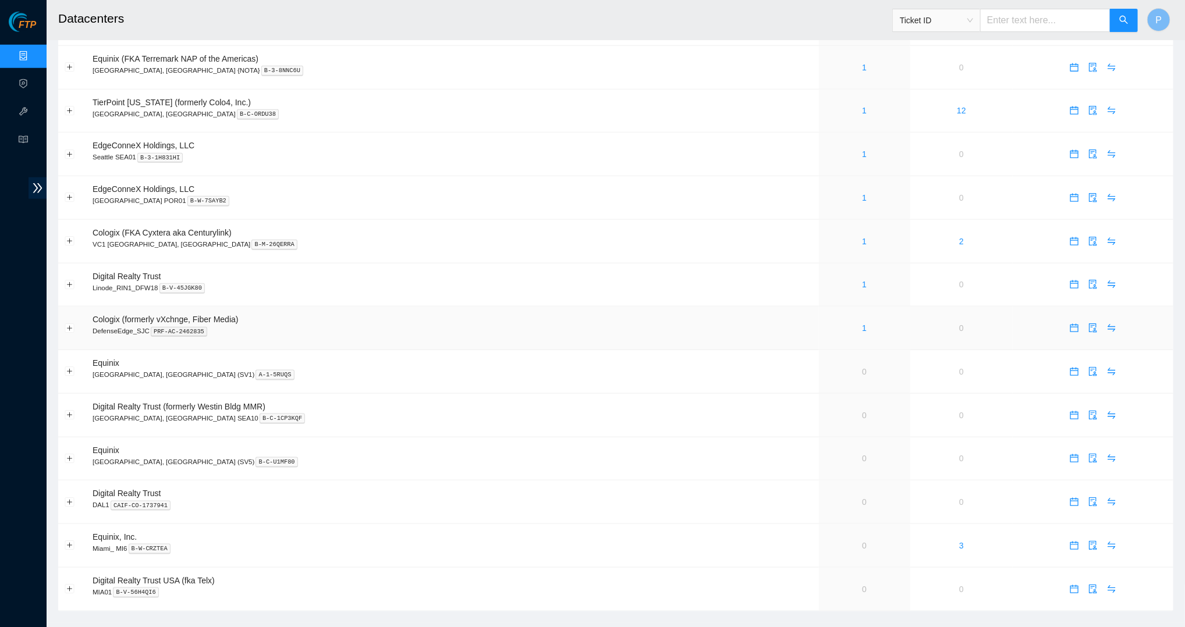
scroll to position [598, 0]
click at [787, 324] on link "1" at bounding box center [864, 328] width 5 height 9
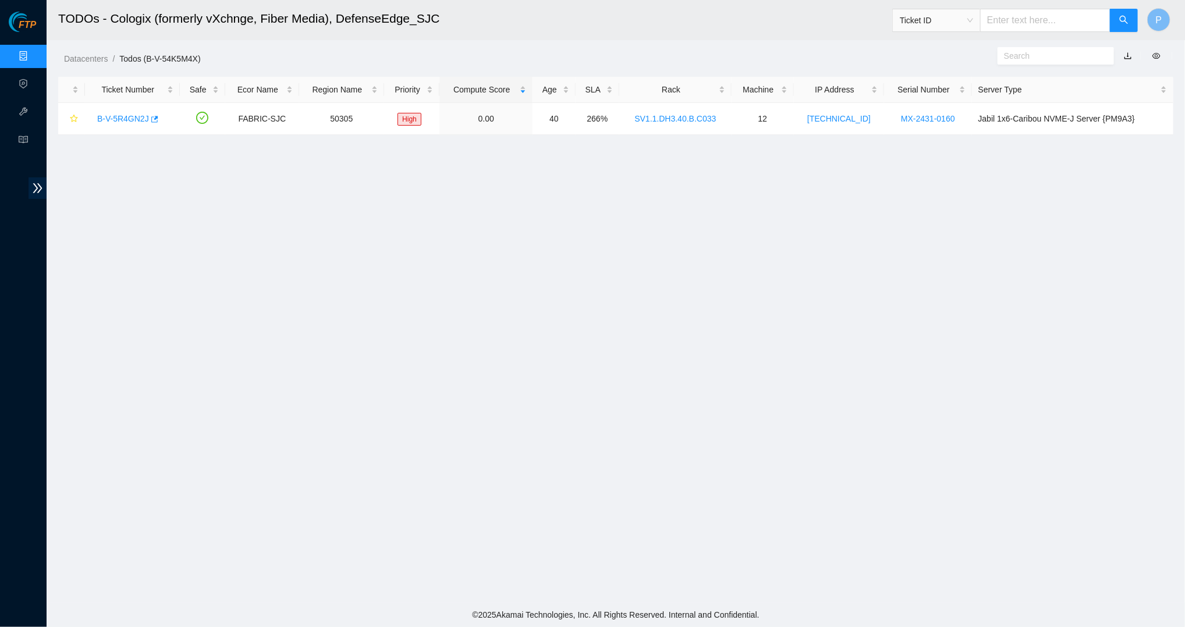
click at [787, 56] on link "button" at bounding box center [1127, 55] width 8 height 9
click at [34, 52] on link "Data Centers" at bounding box center [58, 56] width 48 height 9
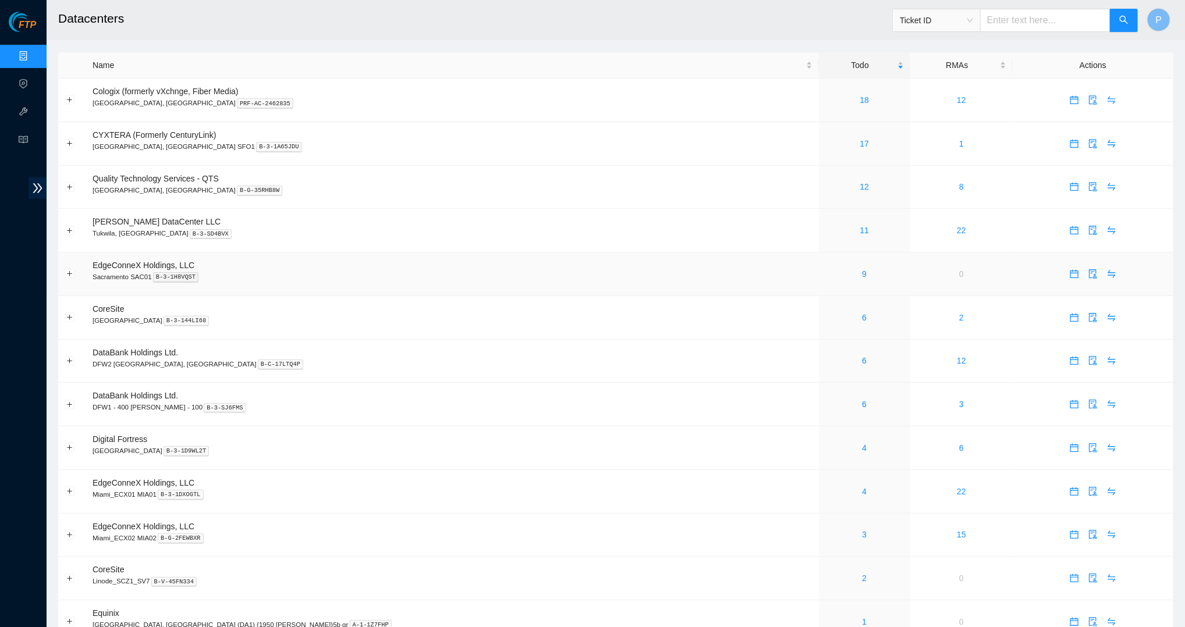
scroll to position [10, 0]
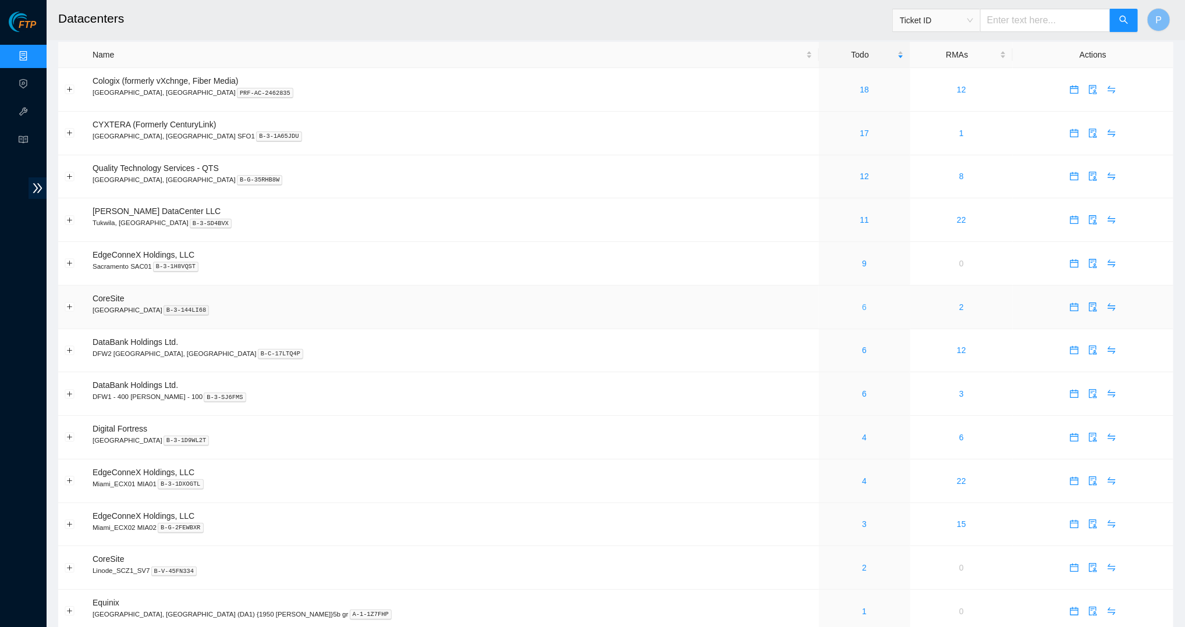
click at [787, 303] on link "6" at bounding box center [864, 307] width 5 height 9
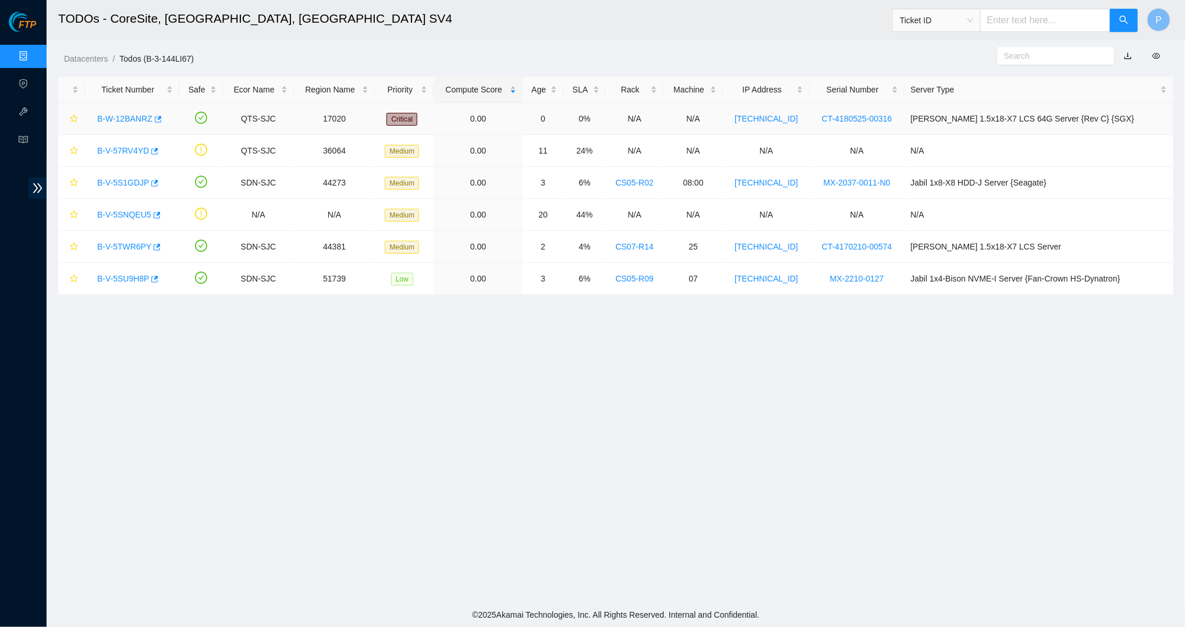
click at [126, 114] on link "B-W-12BANRZ" at bounding box center [124, 118] width 55 height 9
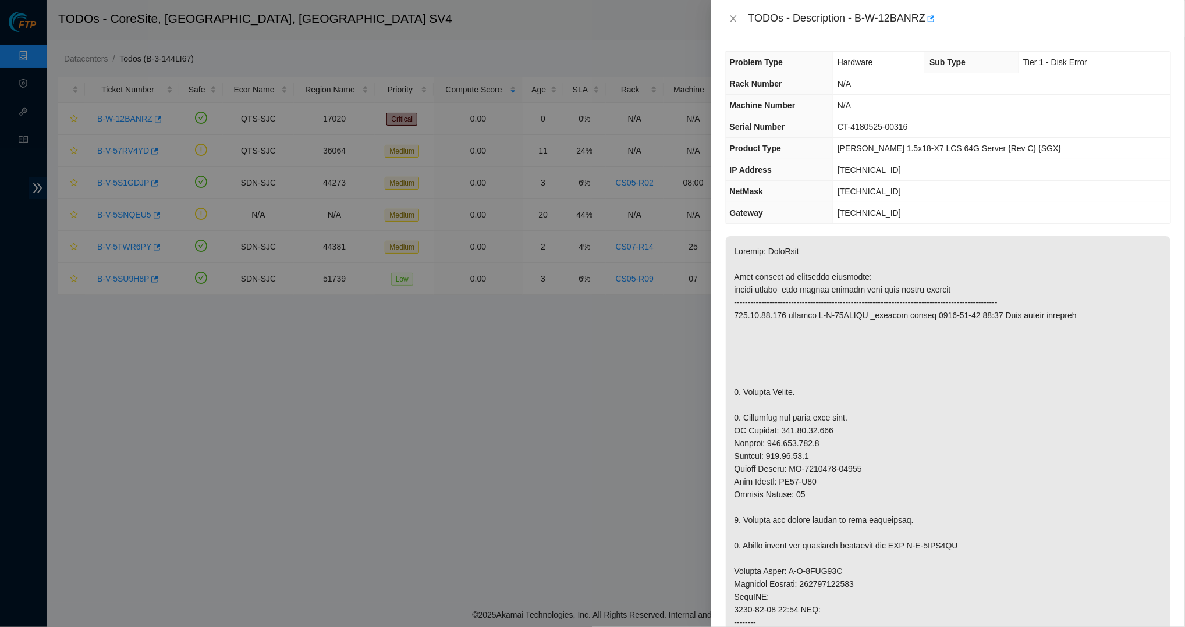
click at [753, 170] on span "IP Address" at bounding box center [751, 169] width 42 height 9
click at [730, 14] on icon "close" at bounding box center [732, 18] width 9 height 9
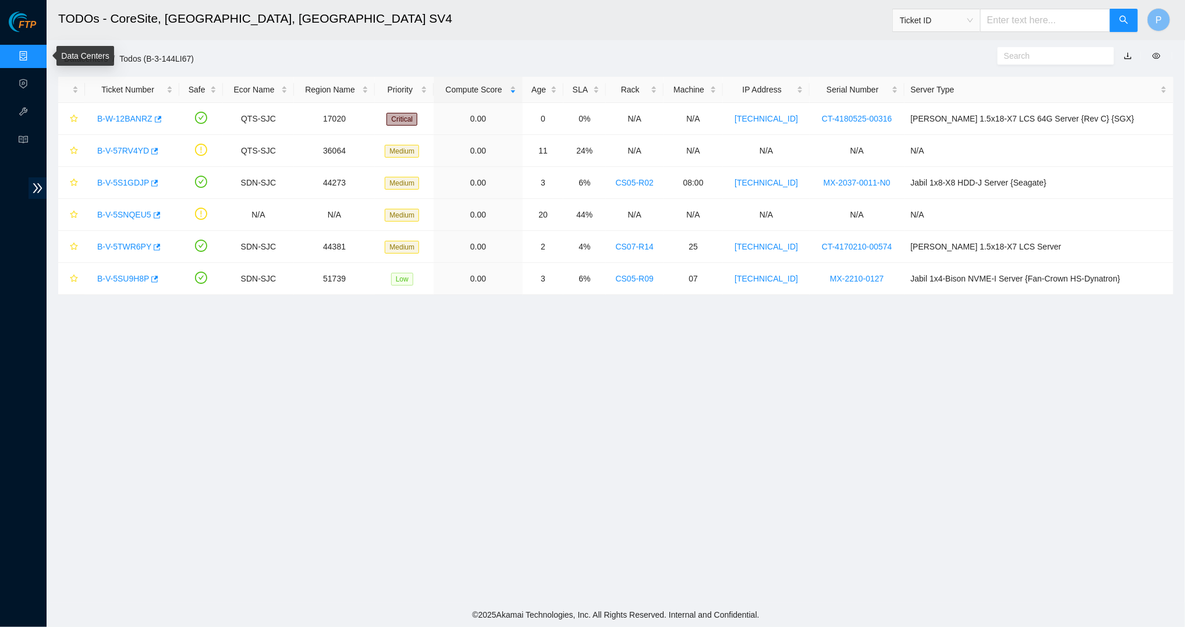
click at [34, 61] on link "Data Centers" at bounding box center [58, 56] width 48 height 9
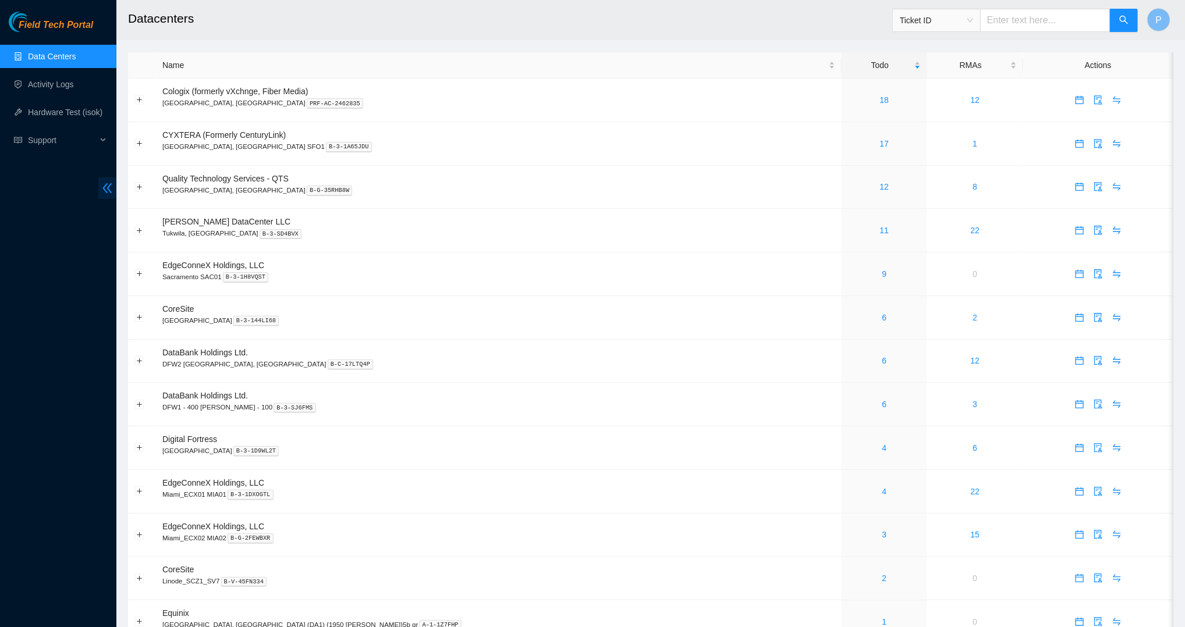
click at [110, 187] on icon "double-left" at bounding box center [107, 188] width 12 height 12
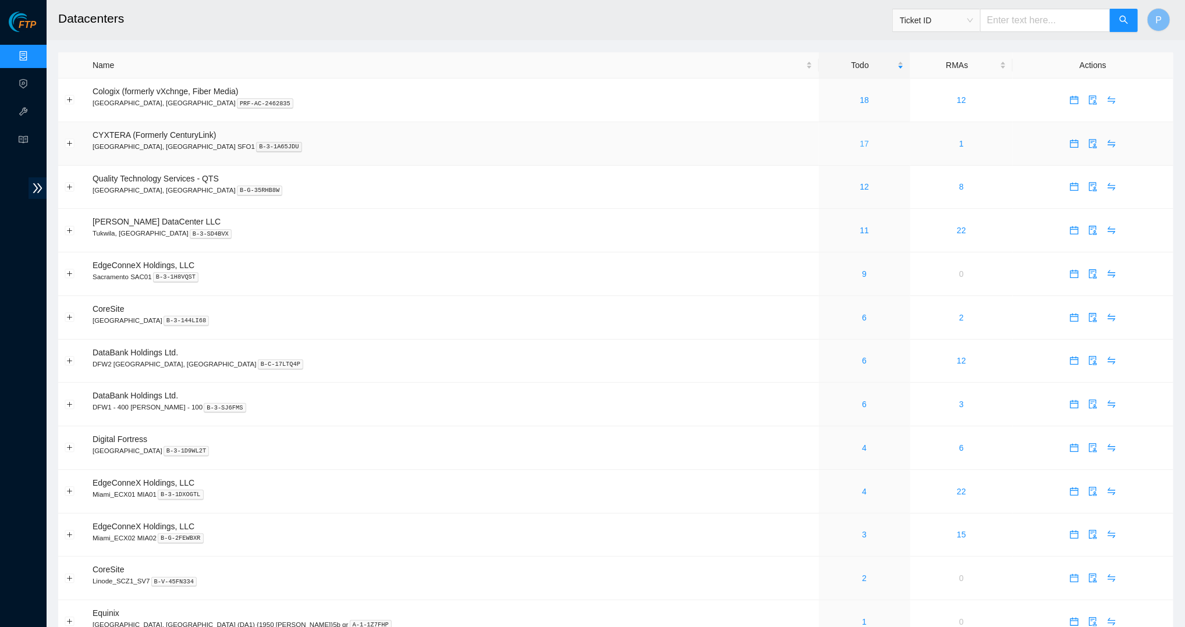
click at [860, 139] on link "17" at bounding box center [864, 143] width 9 height 9
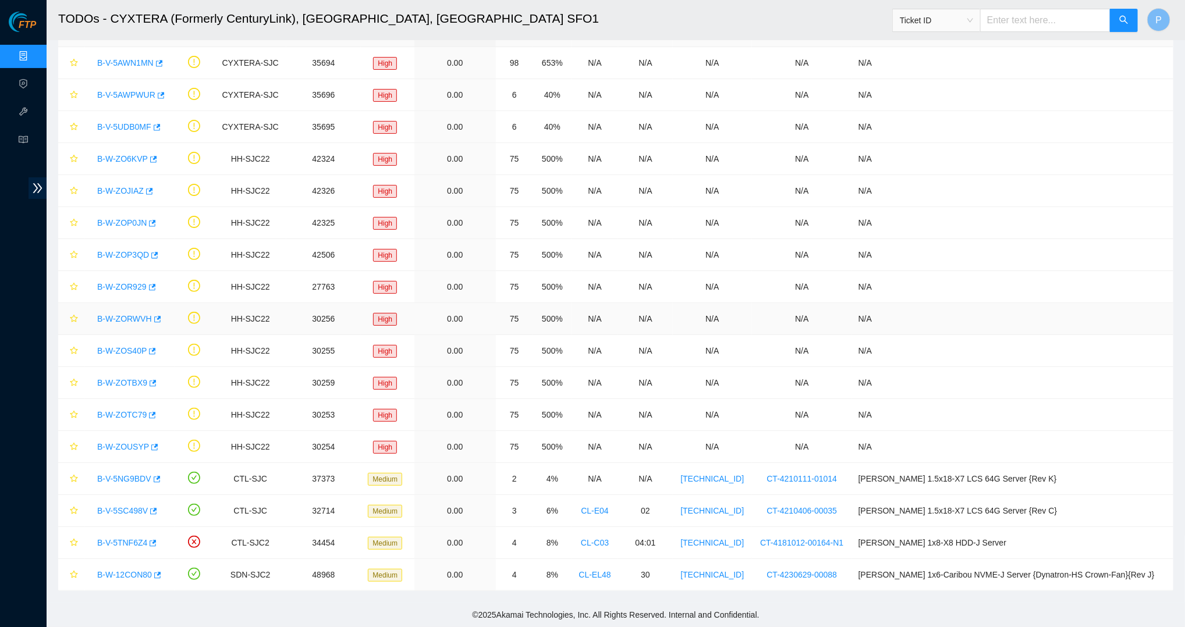
scroll to position [56, 0]
click at [127, 475] on link "B-V-5NG9BDV" at bounding box center [124, 478] width 54 height 9
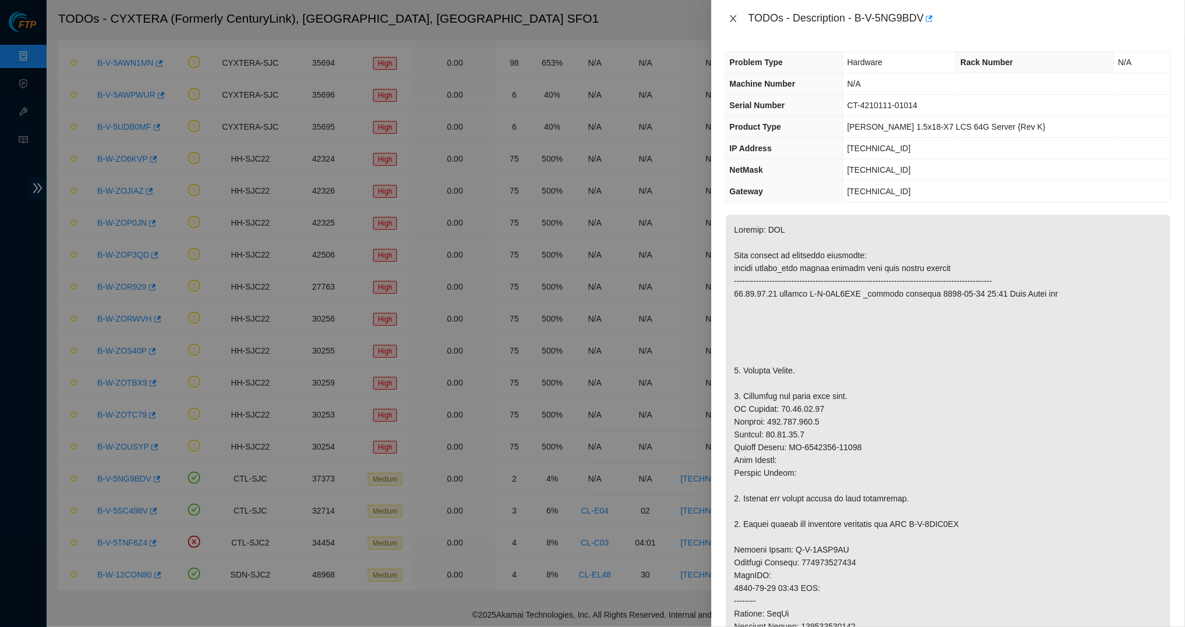
click at [732, 23] on button "Close" at bounding box center [733, 18] width 16 height 11
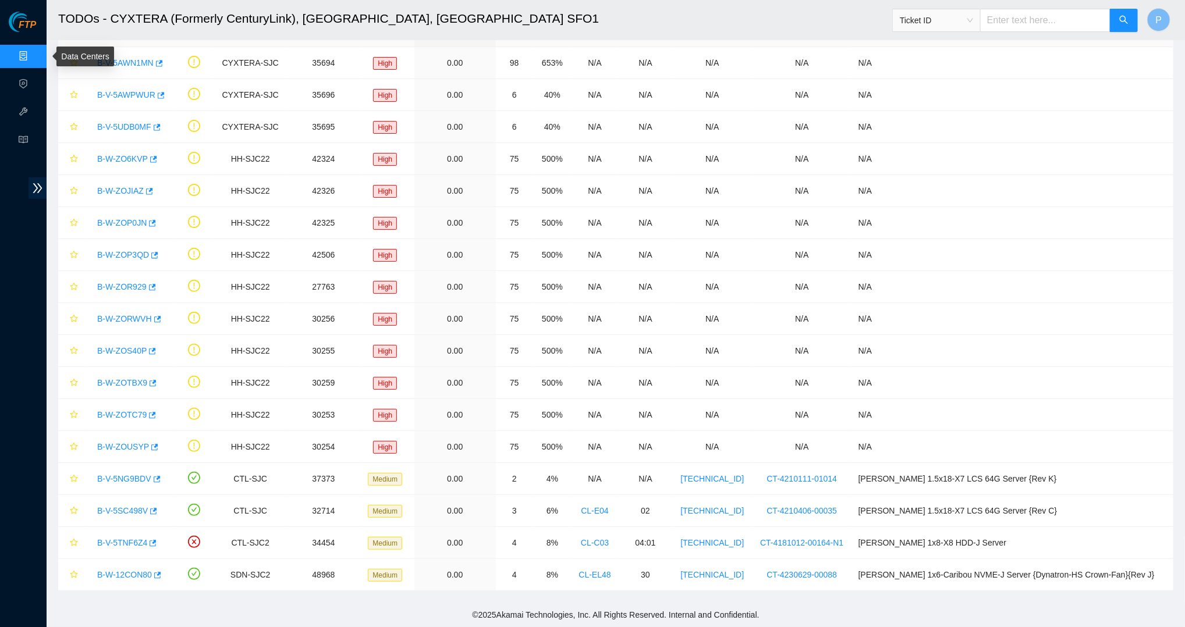
click at [34, 53] on link "Data Centers" at bounding box center [58, 56] width 48 height 9
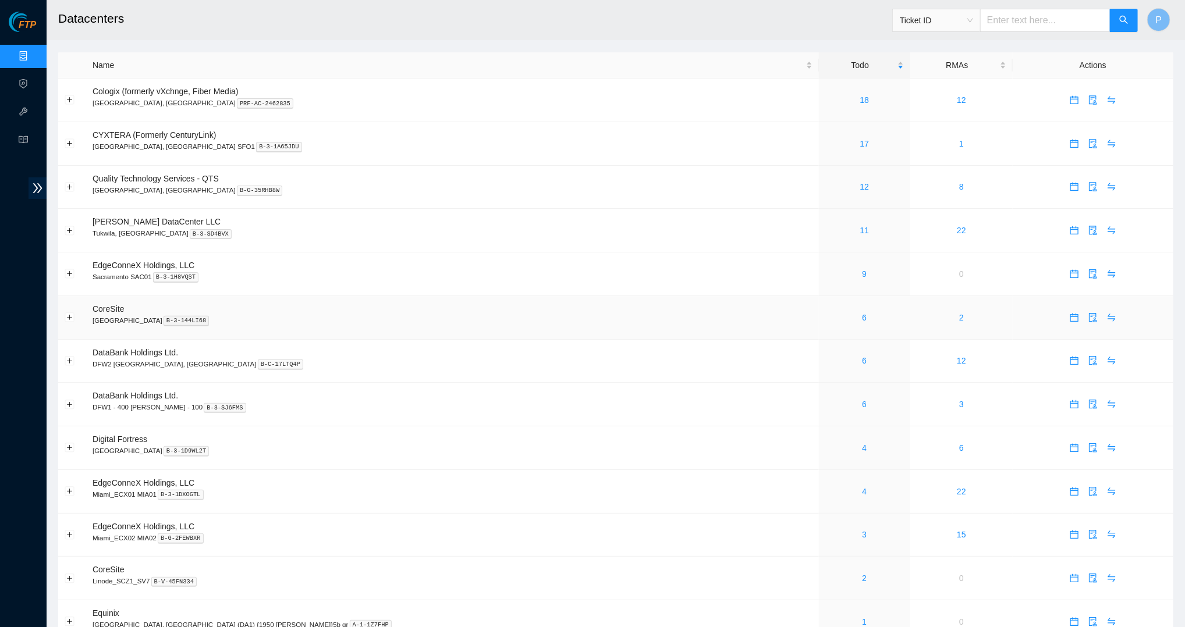
click at [825, 311] on div "6" at bounding box center [864, 317] width 79 height 13
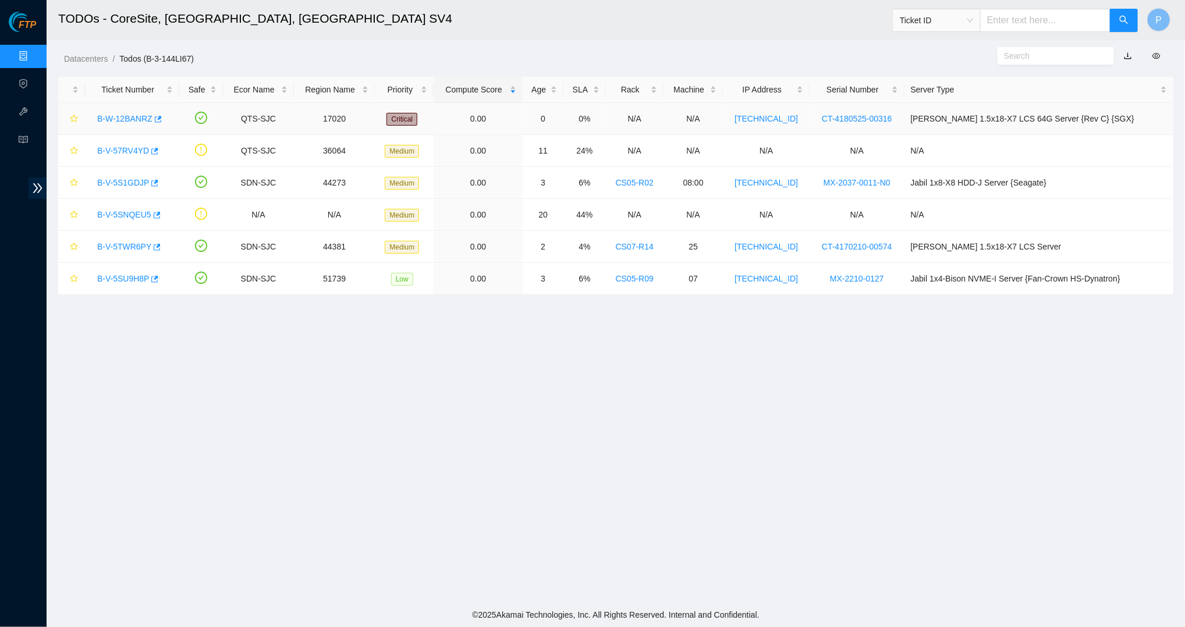
click at [126, 119] on link "B-W-12BANRZ" at bounding box center [124, 118] width 55 height 9
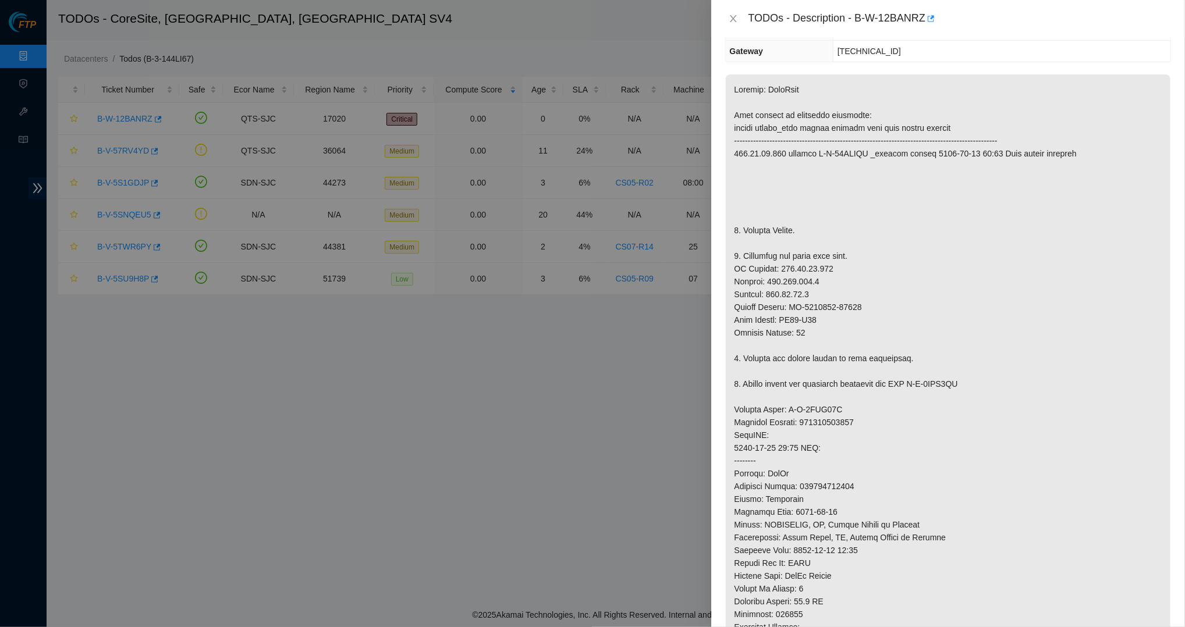
scroll to position [163, 0]
click at [735, 17] on icon "close" at bounding box center [732, 18] width 9 height 9
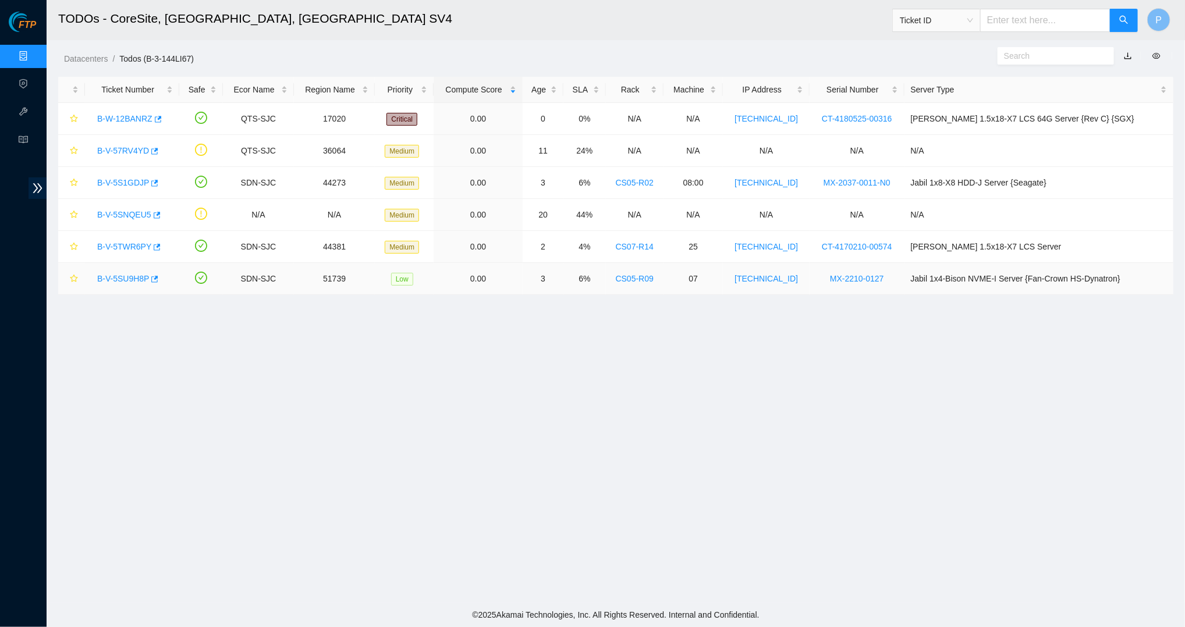
click at [129, 275] on link "B-V-5SU9H8P" at bounding box center [123, 278] width 52 height 9
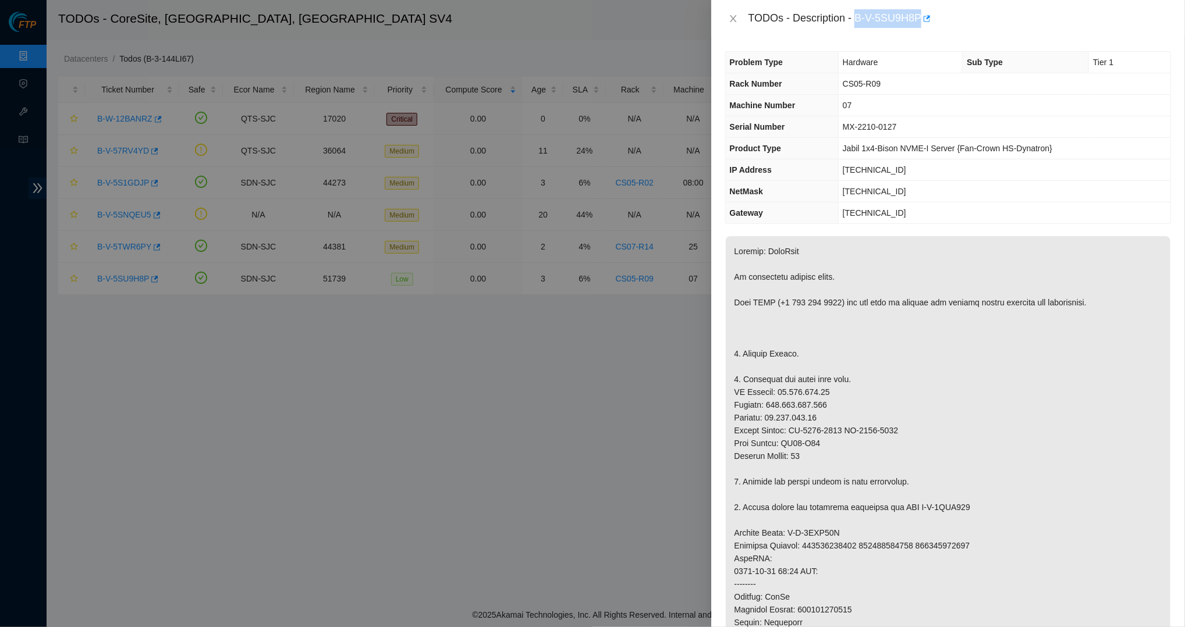
drag, startPoint x: 862, startPoint y: 16, endPoint x: 928, endPoint y: 16, distance: 66.3
click at [928, 16] on div "TODOs - Description - B-V-5SU9H8P" at bounding box center [959, 18] width 422 height 19
copy div "B-V-5SU9H8P"
click at [948, 80] on td "CS05-R09" at bounding box center [1004, 84] width 332 height 22
drag, startPoint x: 859, startPoint y: 17, endPoint x: 927, endPoint y: 14, distance: 68.1
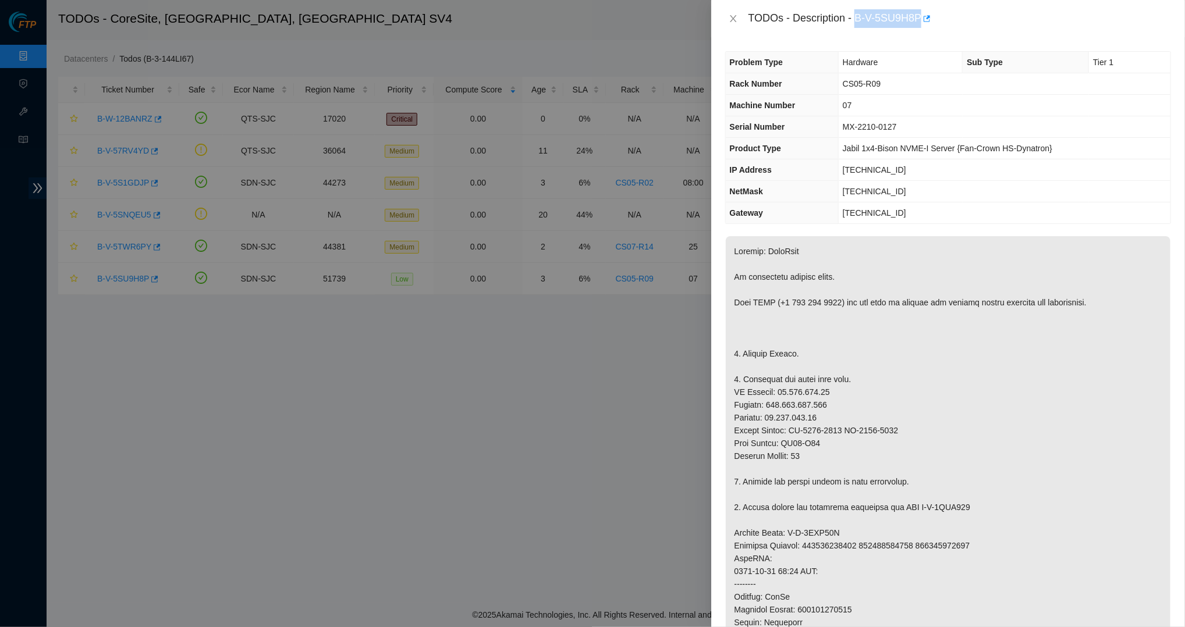
click at [927, 14] on div "TODOs - Description - B-V-5SU9H8P" at bounding box center [959, 18] width 422 height 19
copy div "B-V-5SU9H8P"
click at [739, 19] on button "Close" at bounding box center [733, 18] width 16 height 11
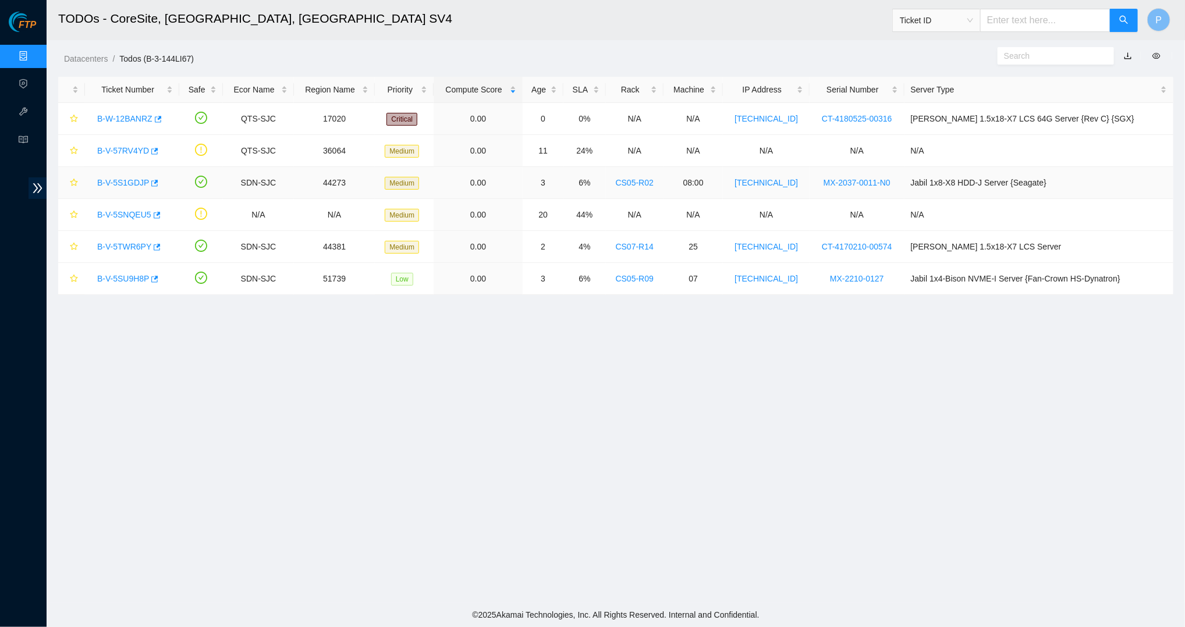
click at [129, 175] on div "B-V-5S1GDJP" at bounding box center [131, 182] width 81 height 19
click at [119, 180] on link "B-V-5S1GDJP" at bounding box center [123, 182] width 52 height 9
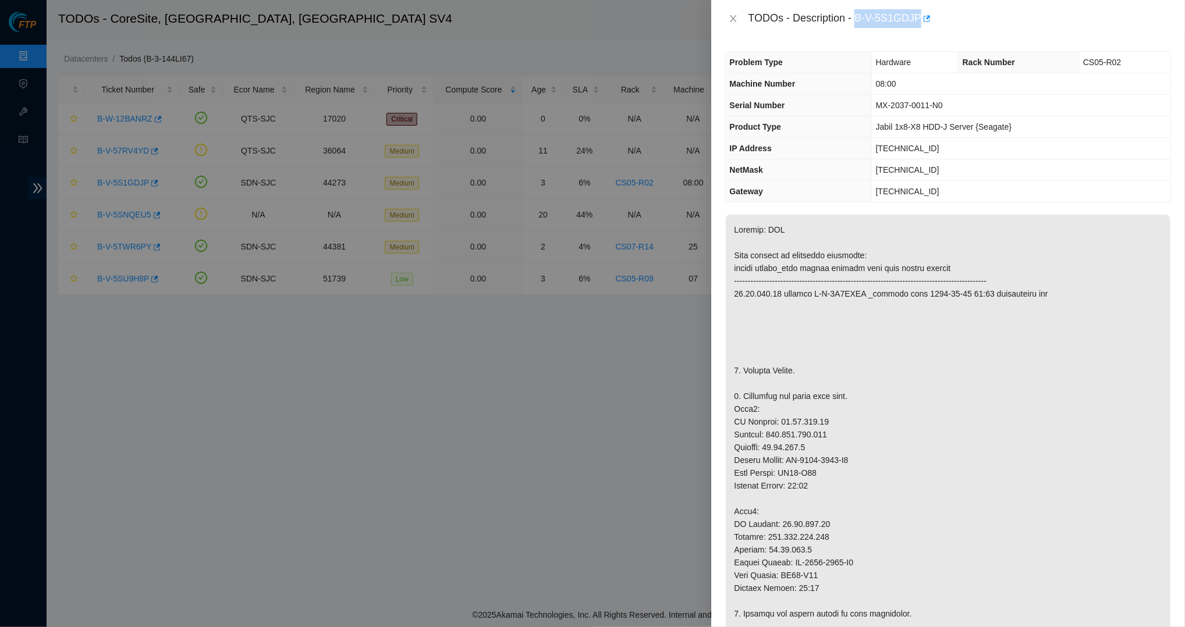
drag, startPoint x: 859, startPoint y: 16, endPoint x: 927, endPoint y: 16, distance: 68.1
click at [927, 16] on div "TODOs - Description - B-V-5S1GDJP" at bounding box center [959, 18] width 422 height 19
copy div "B-V-5S1GDJP"
click at [826, 104] on th "Serial Number" at bounding box center [799, 106] width 146 height 22
click at [738, 17] on button "Close" at bounding box center [733, 18] width 16 height 11
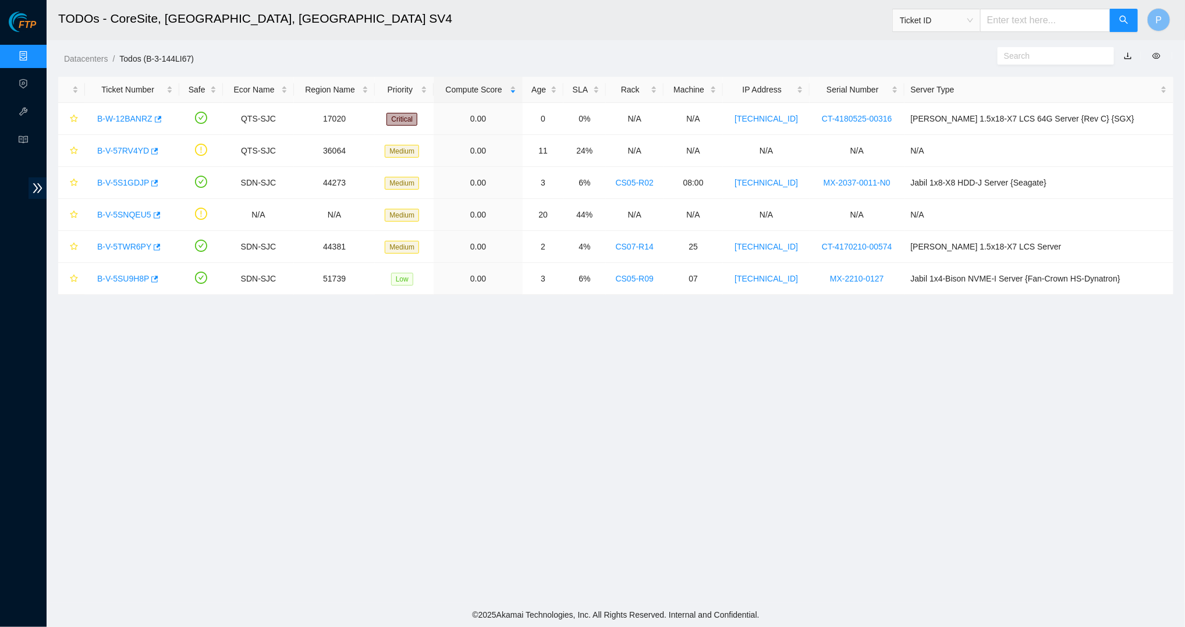
click at [34, 52] on link "Data Centers" at bounding box center [58, 56] width 48 height 9
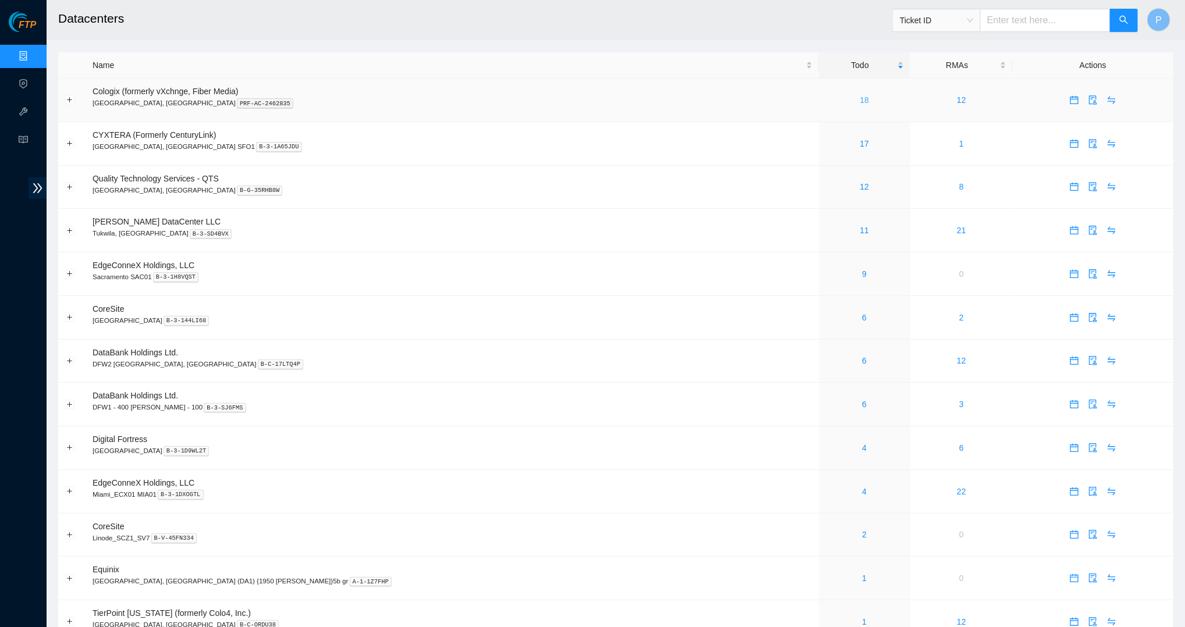
click at [860, 99] on link "18" at bounding box center [864, 99] width 9 height 9
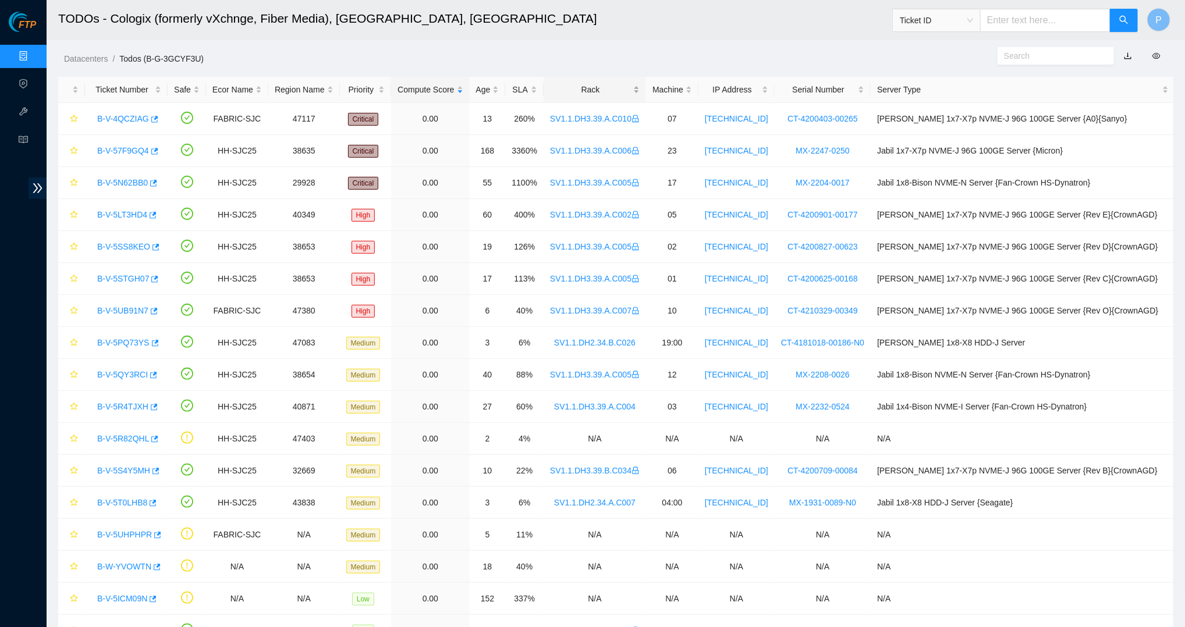
click at [604, 83] on div "Rack" at bounding box center [595, 89] width 90 height 13
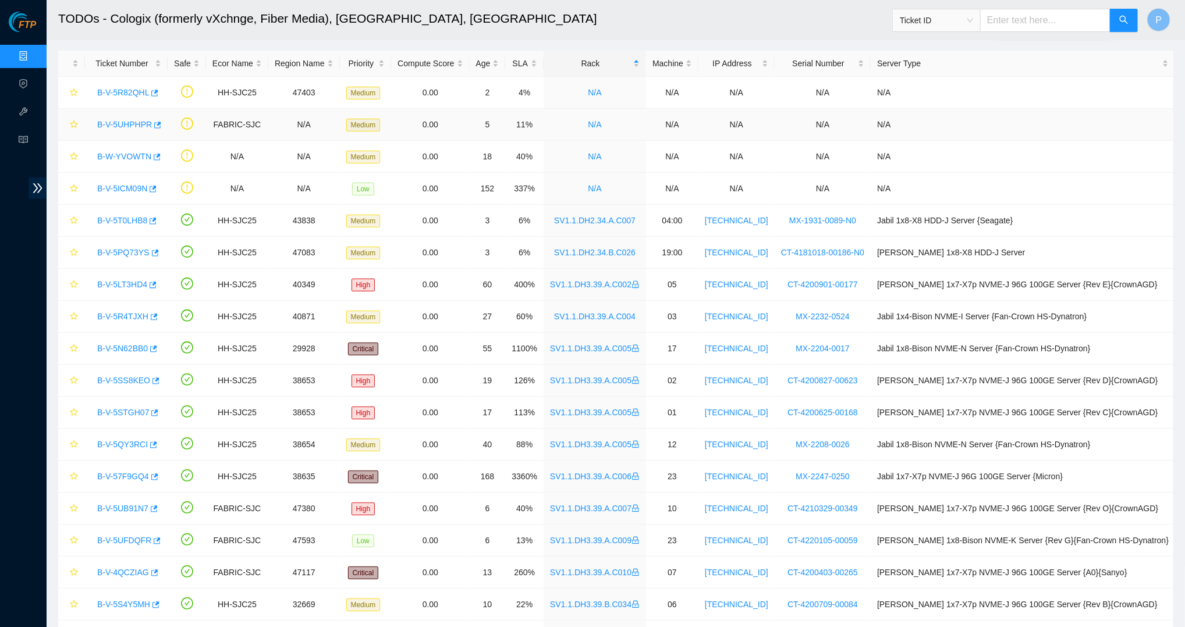
scroll to position [44, 0]
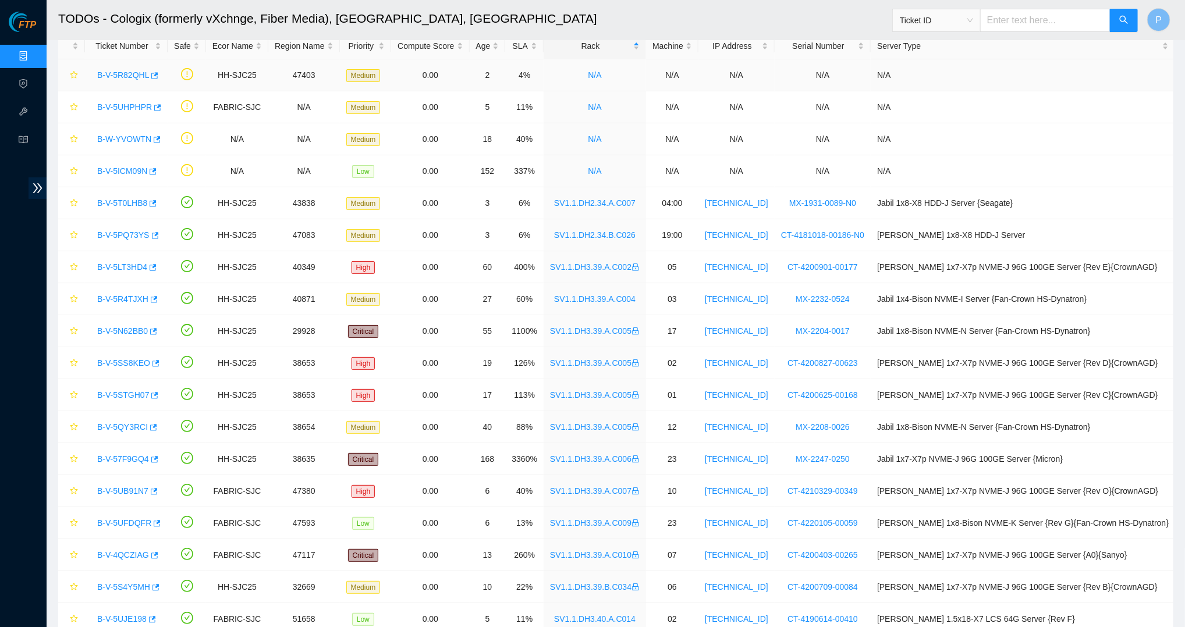
click at [127, 70] on link "B-V-5R82QHL" at bounding box center [123, 74] width 52 height 9
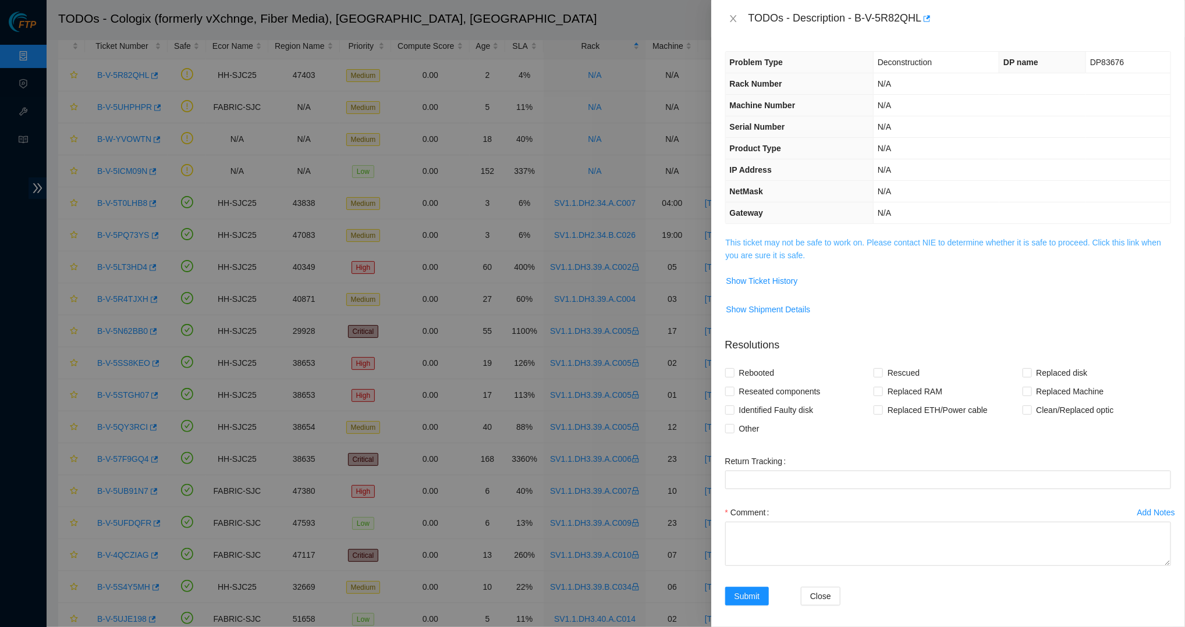
click at [783, 239] on link "This ticket may not be safe to work on. Please contact NIE to determine whether…" at bounding box center [944, 249] width 436 height 22
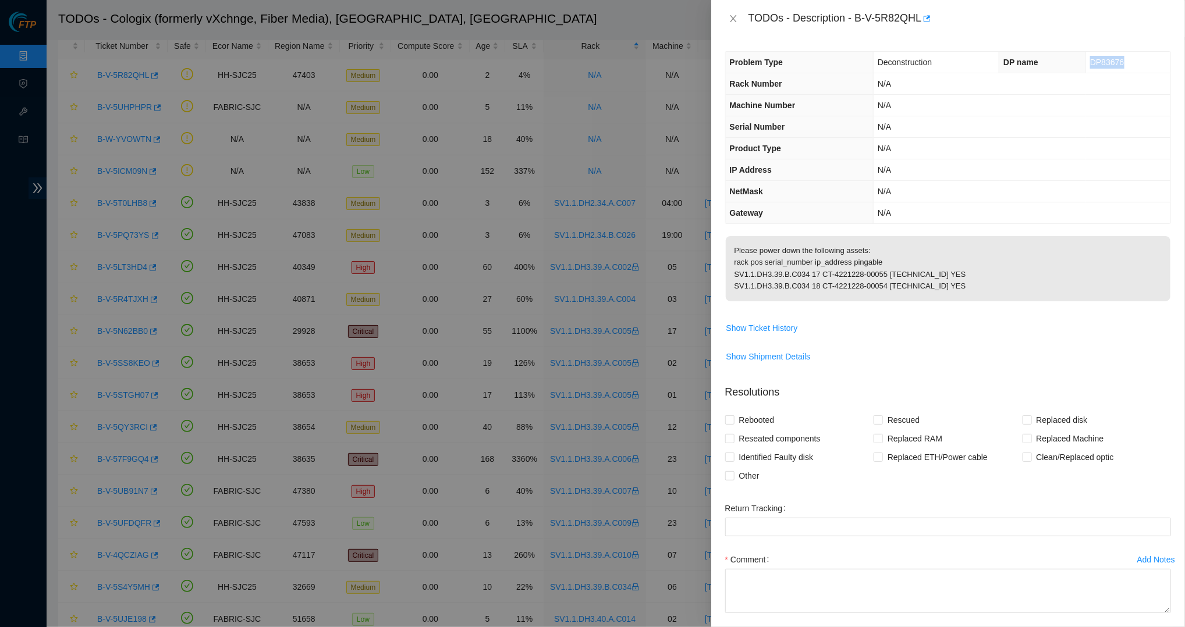
drag, startPoint x: 1135, startPoint y: 61, endPoint x: 1084, endPoint y: 61, distance: 50.6
click at [1086, 61] on td "DP83676" at bounding box center [1128, 63] width 84 height 22
copy span "DP83676"
click at [871, 34] on div "TODOs - Description - B-V-5R82QHL" at bounding box center [948, 18] width 474 height 37
click at [734, 9] on div "TODOs - Description - B-V-5R82QHL" at bounding box center [948, 18] width 446 height 19
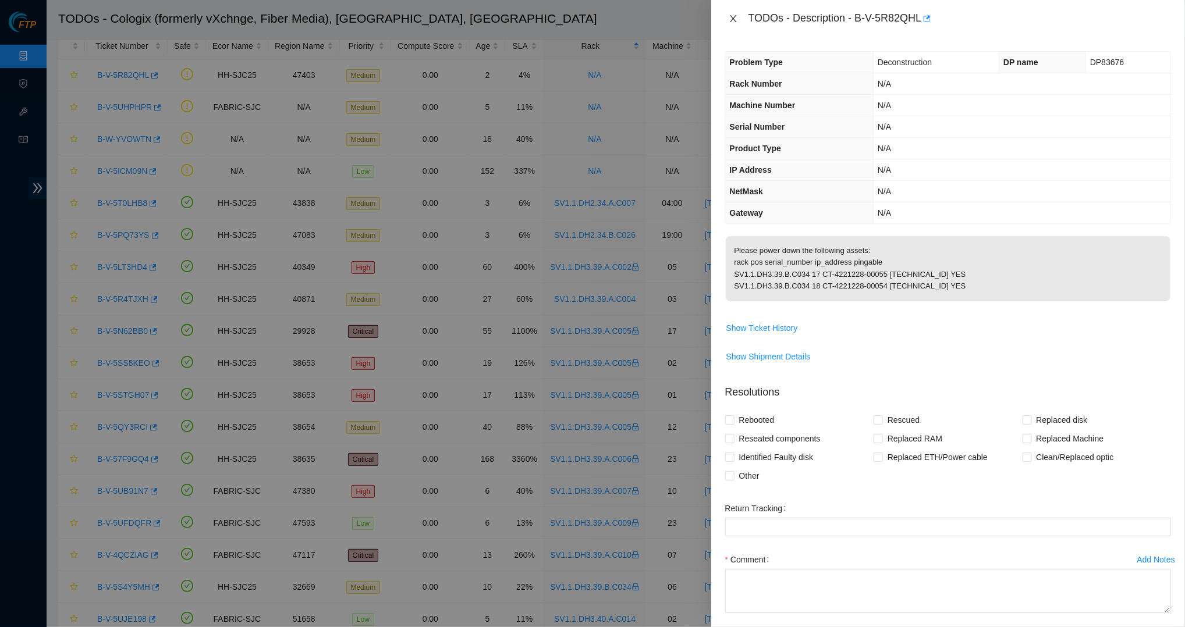
click at [731, 13] on button "Close" at bounding box center [733, 18] width 16 height 11
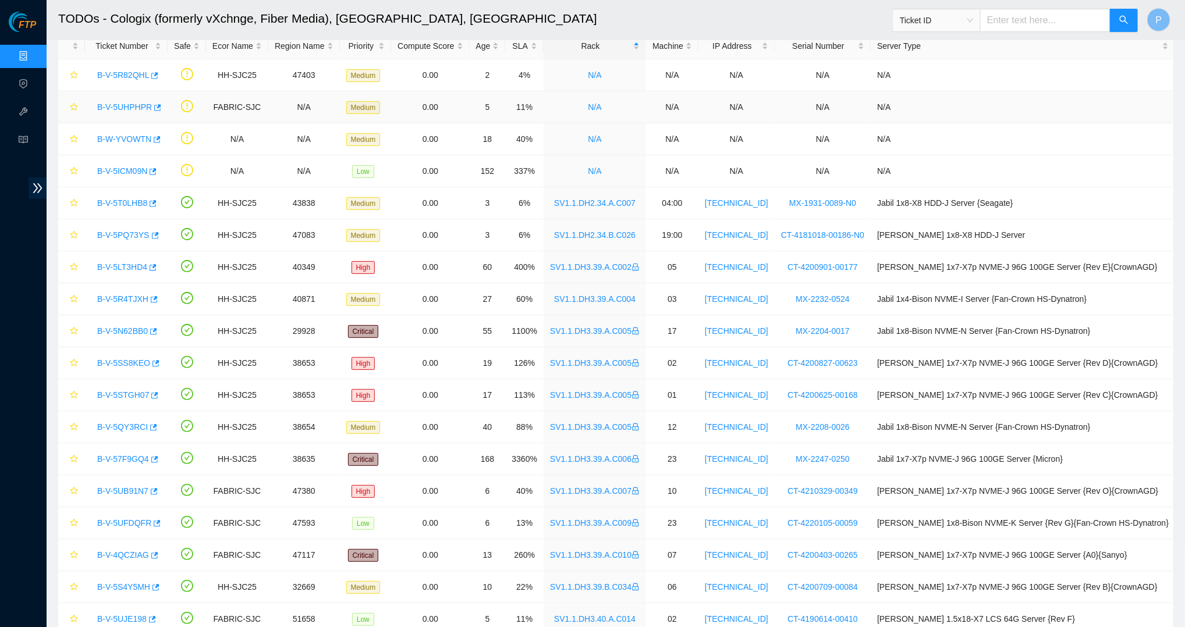
click at [123, 103] on link "B-V-5UHPHPR" at bounding box center [124, 106] width 55 height 9
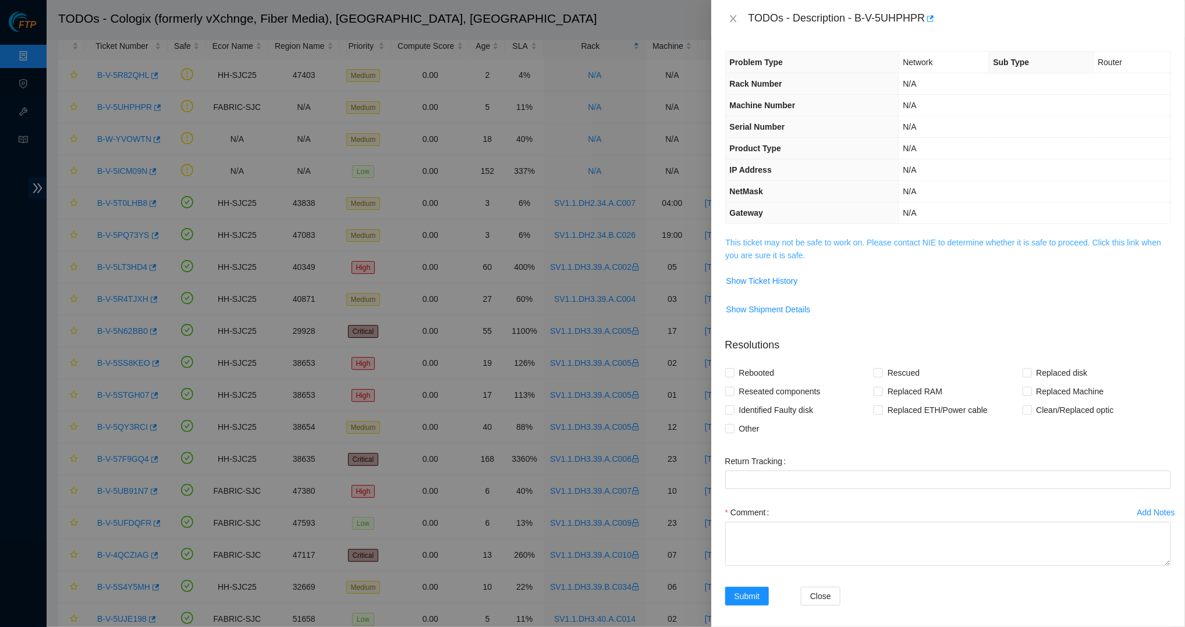
click at [770, 239] on link "This ticket may not be safe to work on. Please contact NIE to determine whether…" at bounding box center [944, 249] width 436 height 22
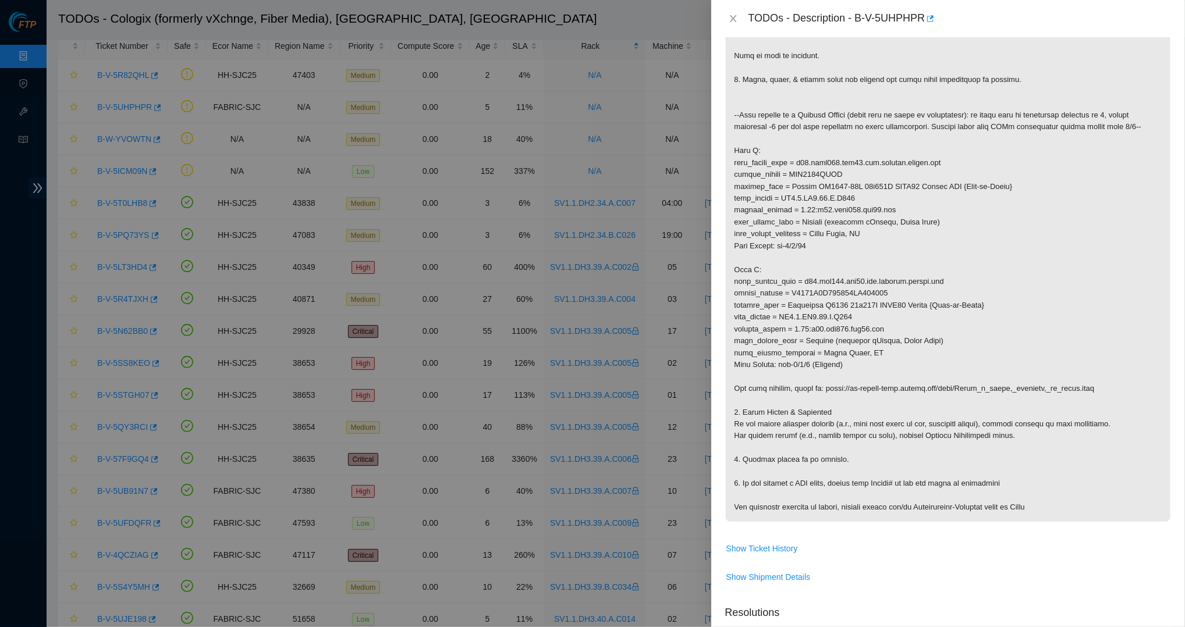
scroll to position [279, 0]
click at [769, 543] on span "Show Ticket History" at bounding box center [762, 547] width 72 height 13
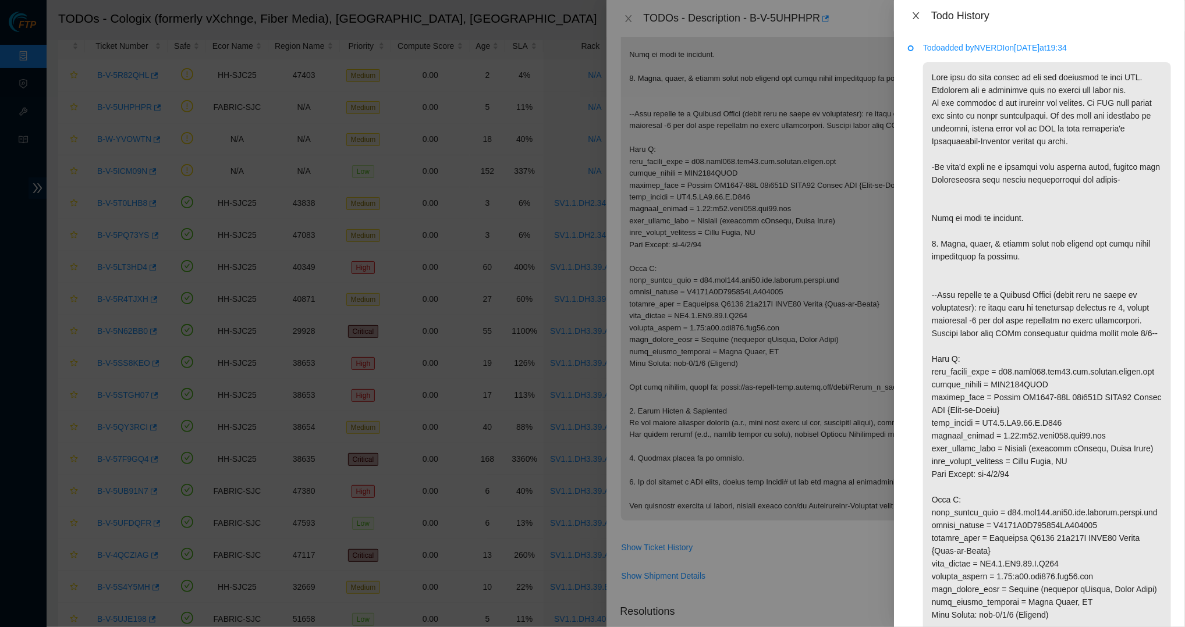
click at [918, 16] on icon "close" at bounding box center [915, 15] width 9 height 9
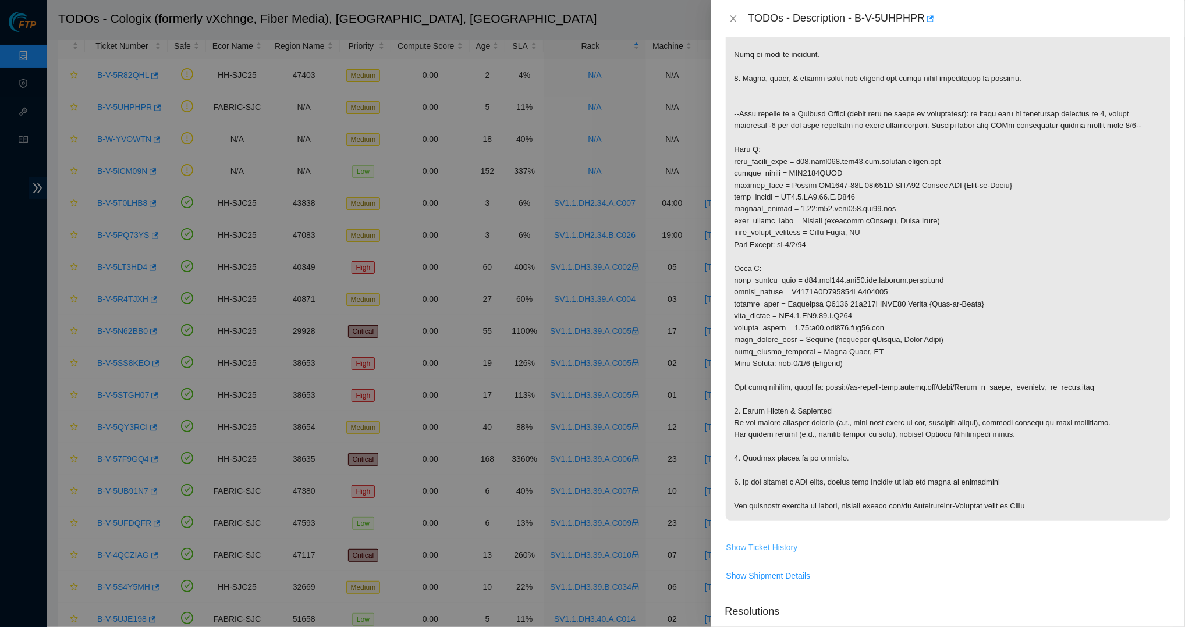
click at [766, 545] on span "Show Ticket History" at bounding box center [762, 547] width 72 height 13
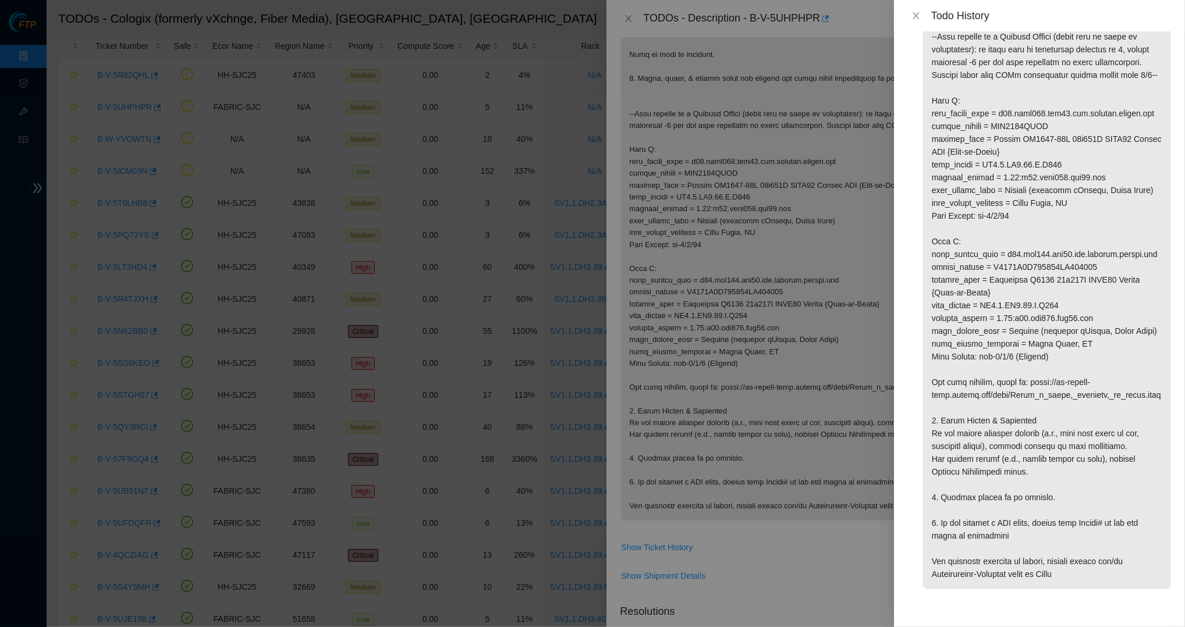
scroll to position [301, 0]
click at [915, 12] on icon "close" at bounding box center [915, 15] width 9 height 9
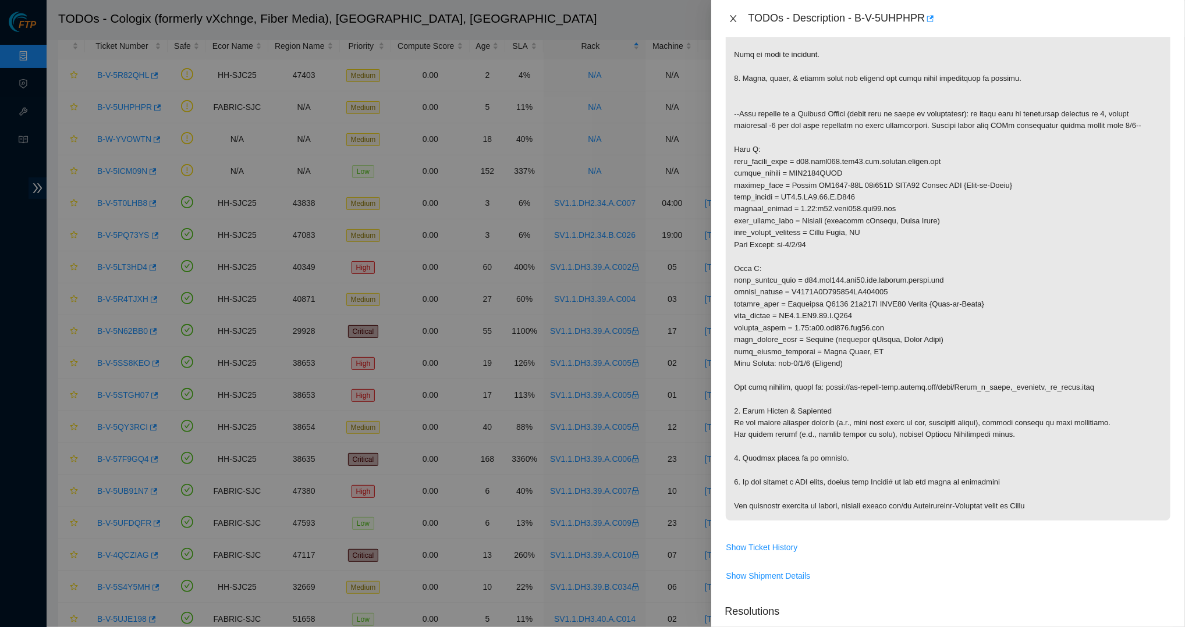
click at [731, 17] on icon "close" at bounding box center [733, 18] width 6 height 7
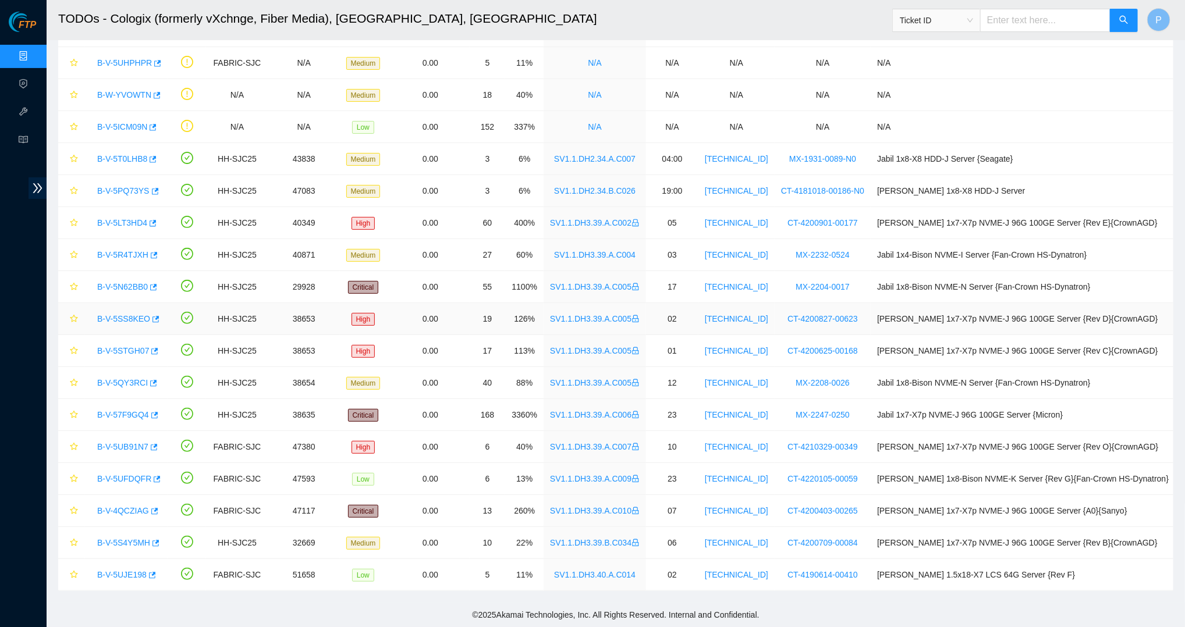
scroll to position [88, 0]
click at [145, 554] on td "B-V-5S4Y5MH" at bounding box center [126, 543] width 83 height 32
click at [109, 574] on link "B-V-5UJE198" at bounding box center [121, 574] width 49 height 9
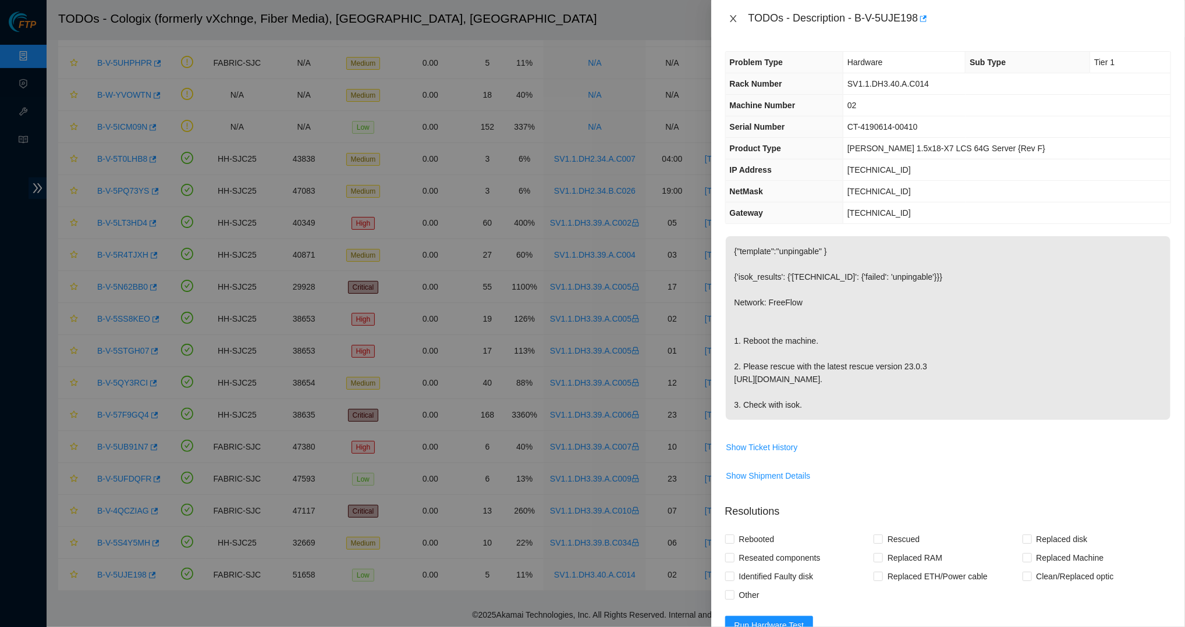
click at [728, 14] on icon "close" at bounding box center [732, 18] width 9 height 9
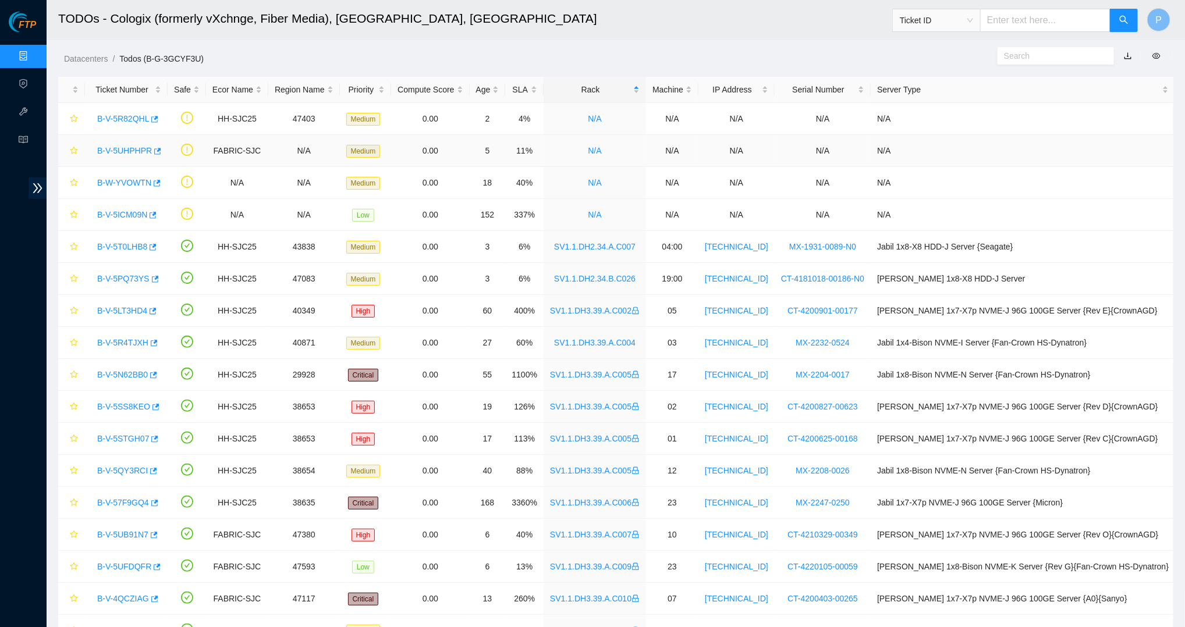
scroll to position [0, 0]
click at [34, 56] on link "Data Centers" at bounding box center [58, 56] width 48 height 9
